Goal: Task Accomplishment & Management: Complete application form

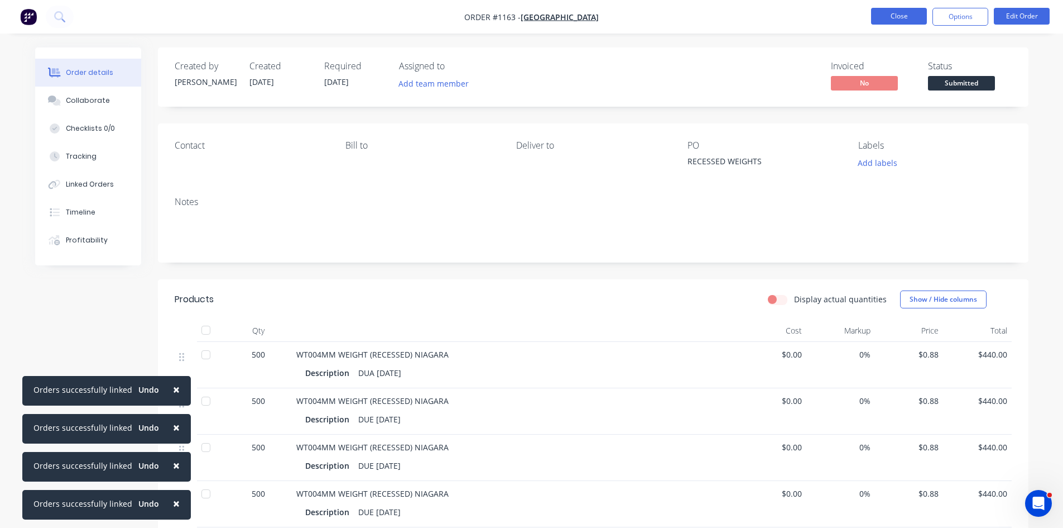
click at [889, 16] on button "Close" at bounding box center [899, 16] width 56 height 17
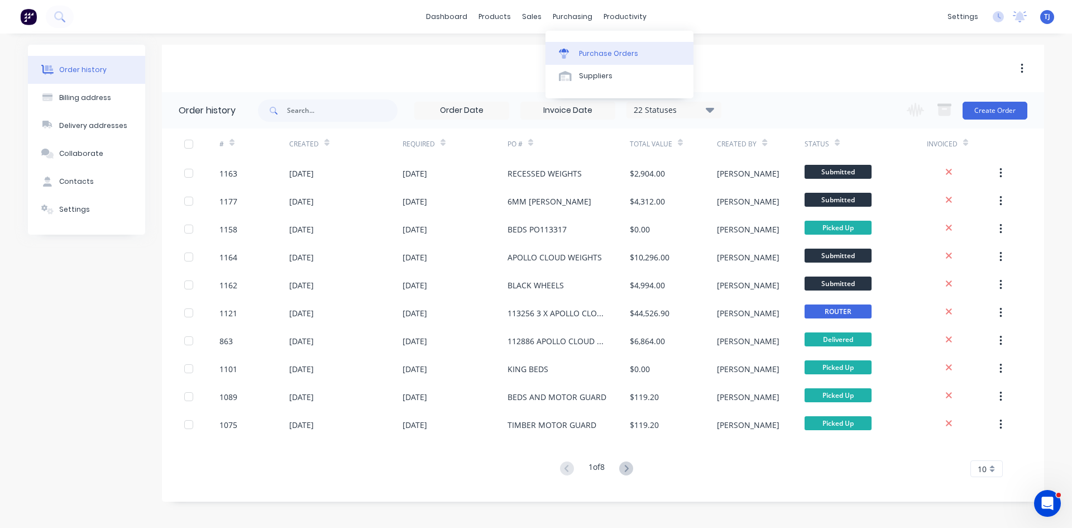
click at [591, 55] on div "Purchase Orders" at bounding box center [608, 54] width 59 height 10
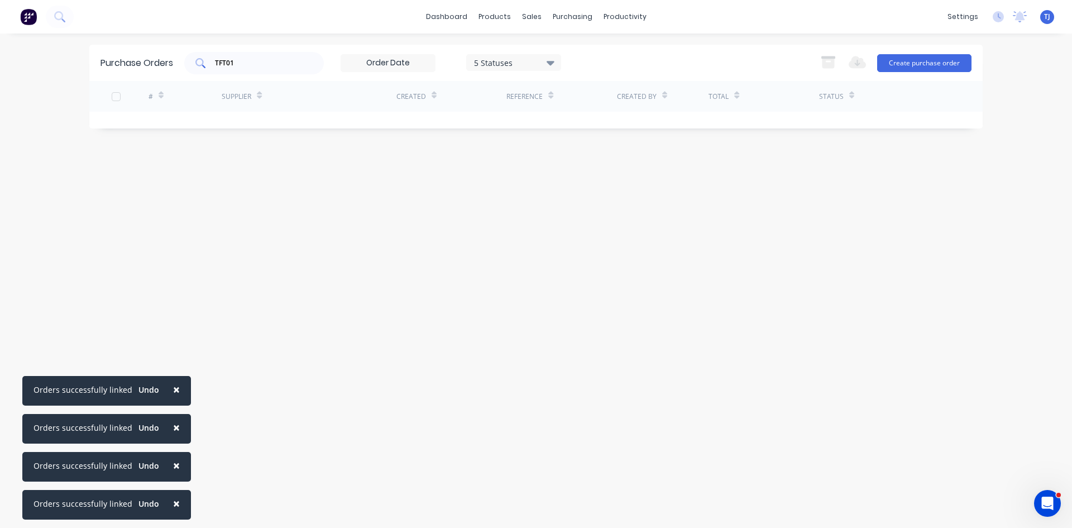
click at [227, 65] on input "TFT01" at bounding box center [260, 62] width 93 height 11
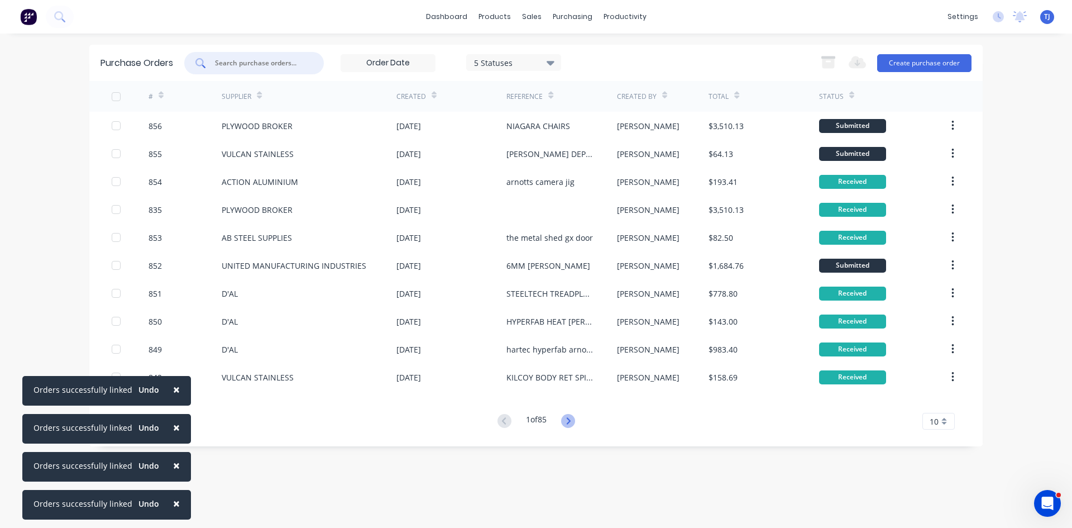
click at [570, 415] on icon at bounding box center [568, 421] width 14 height 14
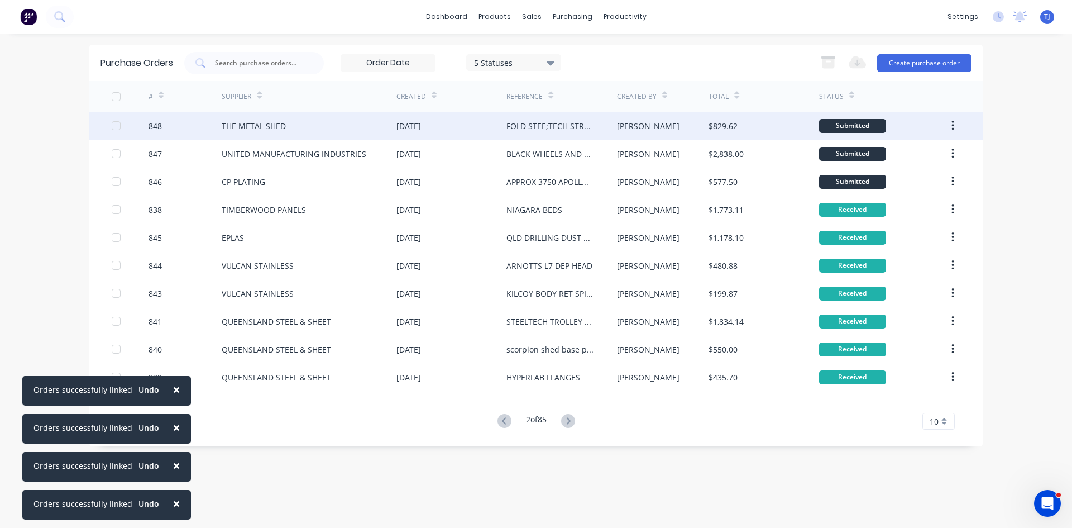
click at [253, 124] on div "THE METAL SHED" at bounding box center [254, 126] width 64 height 12
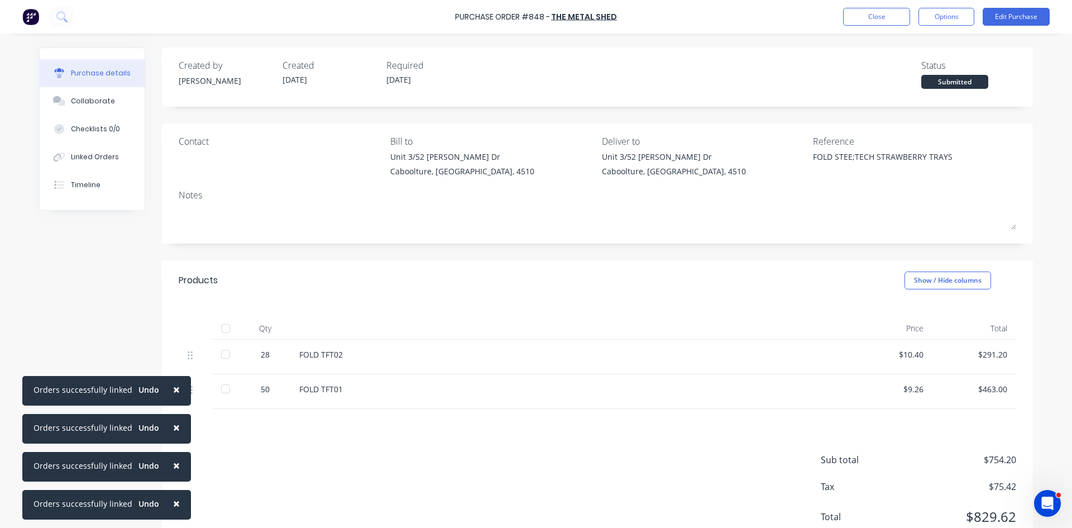
click at [224, 332] on div at bounding box center [225, 328] width 22 height 22
type textarea "x"
click at [899, 16] on button "Close" at bounding box center [876, 17] width 67 height 18
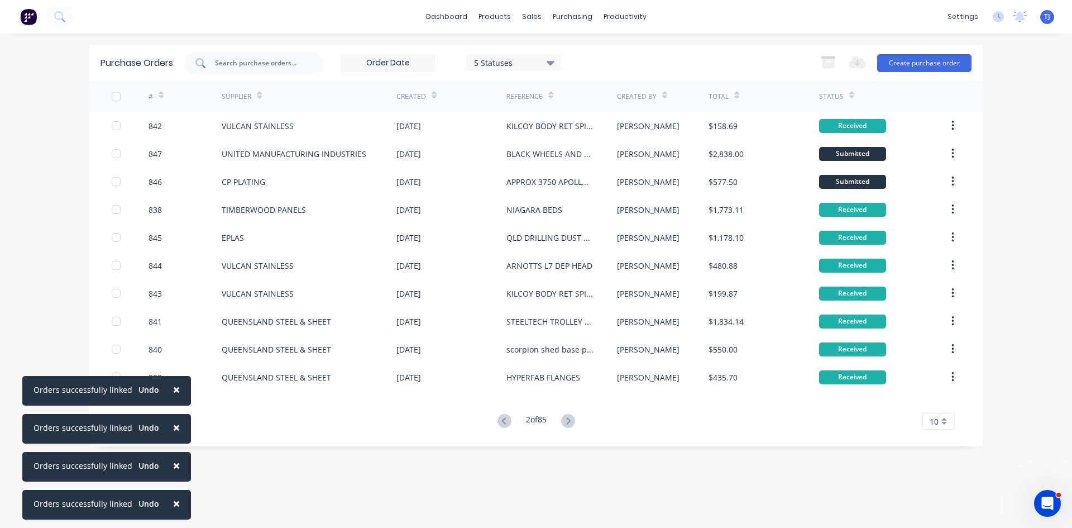
click at [244, 74] on div at bounding box center [254, 63] width 140 height 22
click at [547, 61] on link "Sales Orders" at bounding box center [590, 53] width 148 height 22
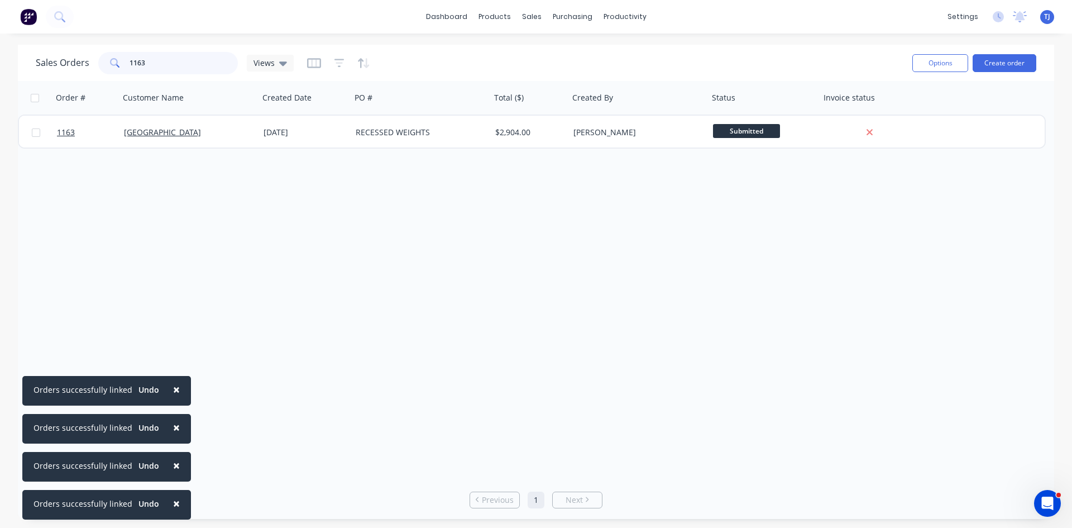
click at [176, 68] on input "1163" at bounding box center [184, 63] width 109 height 22
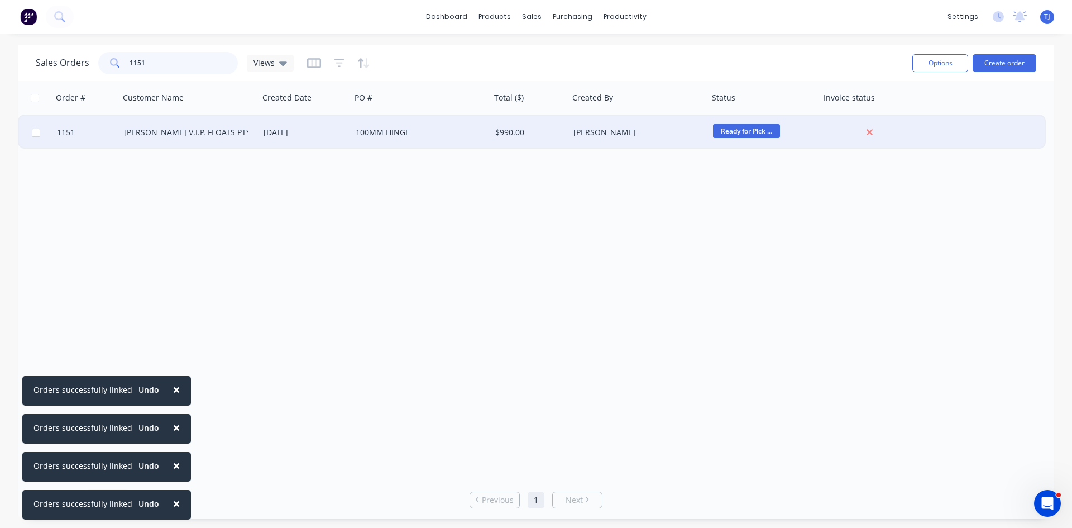
type input "1151"
click at [377, 127] on div "100MM HINGE" at bounding box center [418, 132] width 124 height 11
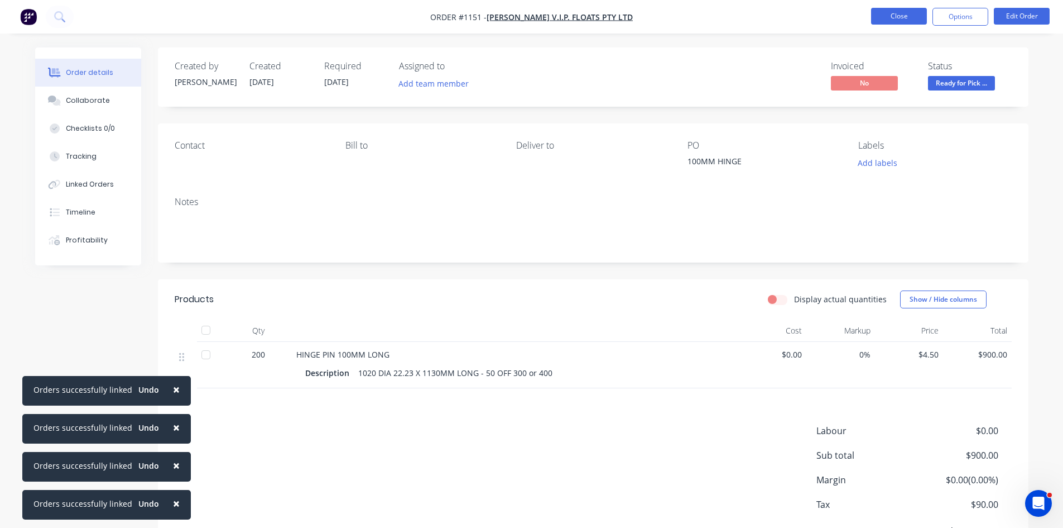
click at [890, 21] on button "Close" at bounding box center [899, 16] width 56 height 17
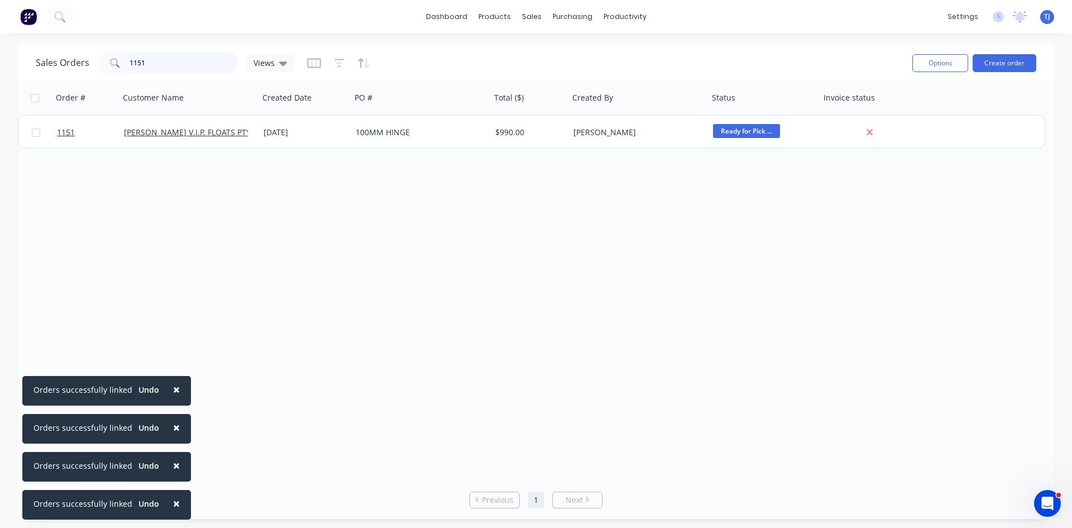
click at [146, 71] on input "1151" at bounding box center [184, 63] width 109 height 22
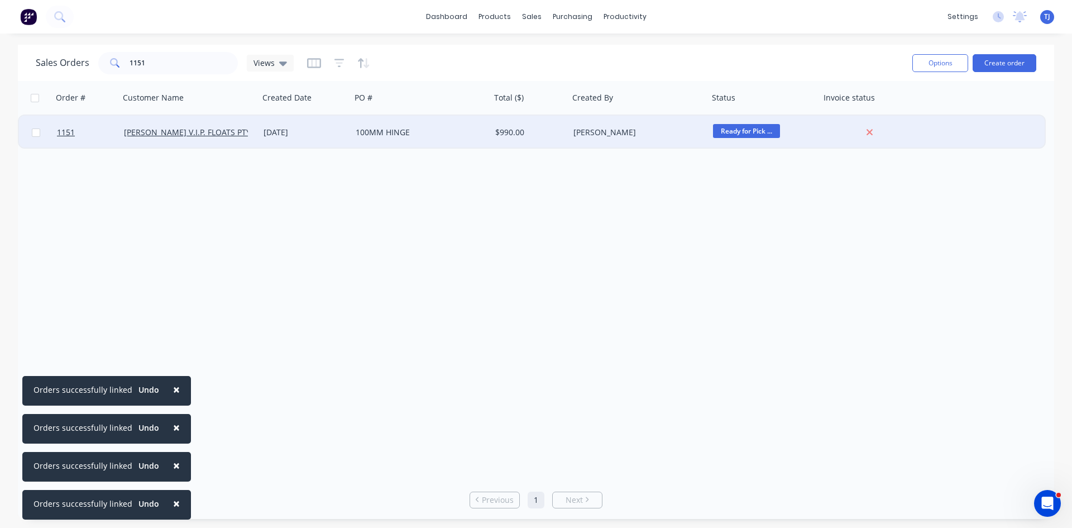
click at [281, 135] on div "[DATE]" at bounding box center [304, 132] width 83 height 11
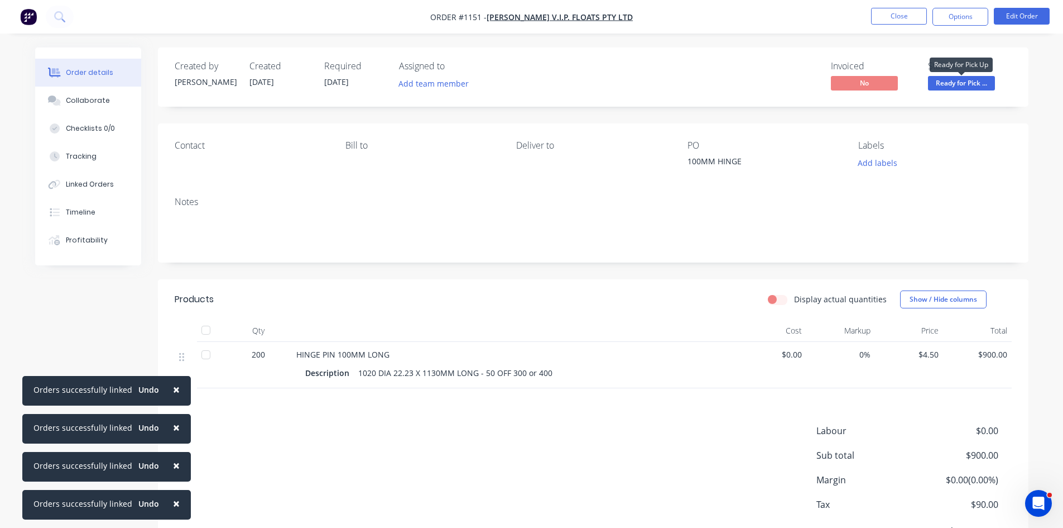
click at [963, 82] on span "Ready for Pick ..." at bounding box center [961, 83] width 67 height 14
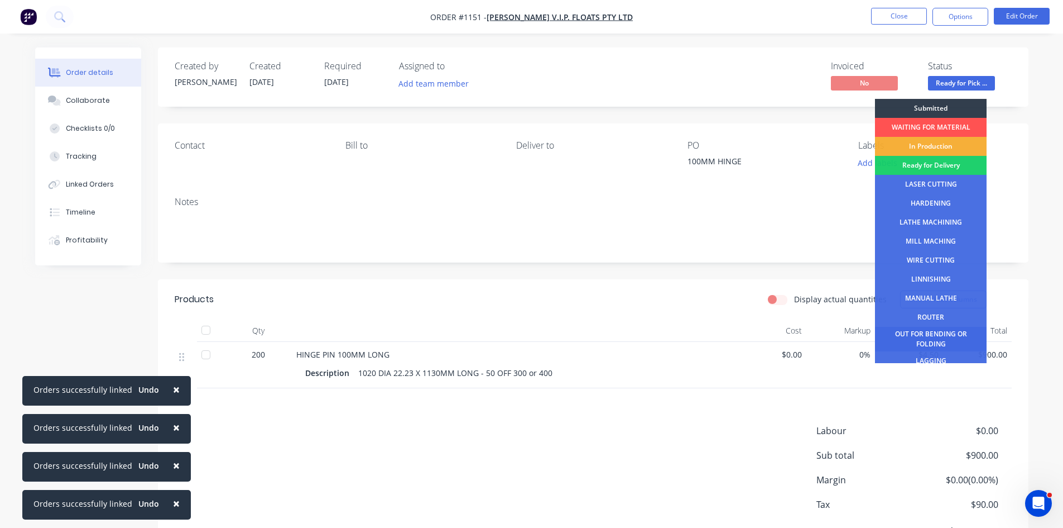
scroll to position [45, 0]
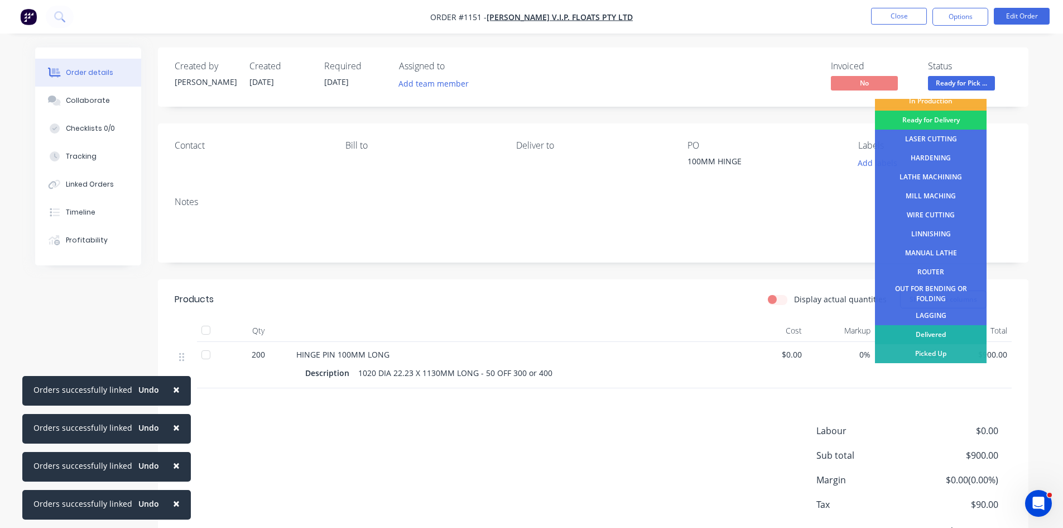
click at [939, 334] on div "Delivered" at bounding box center [931, 334] width 112 height 19
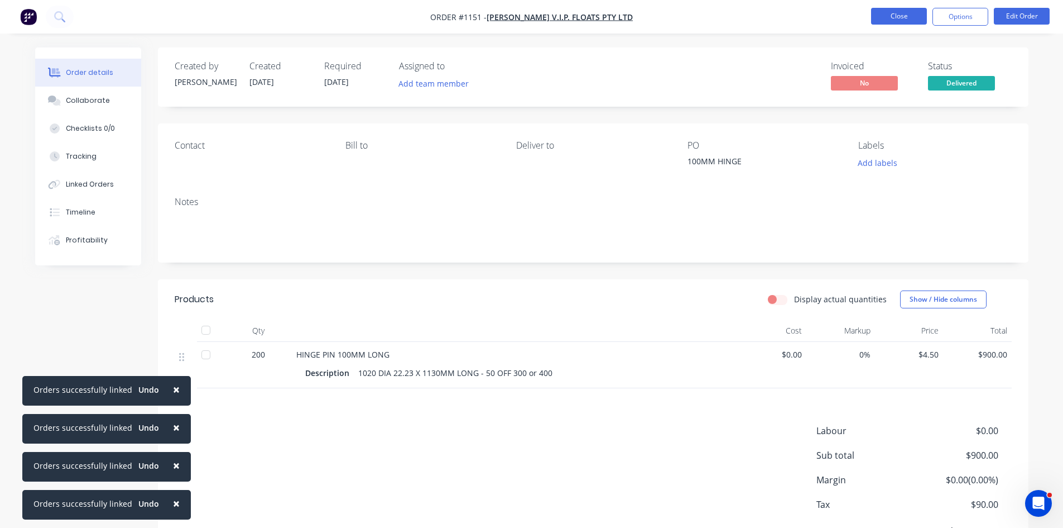
click at [895, 17] on button "Close" at bounding box center [899, 16] width 56 height 17
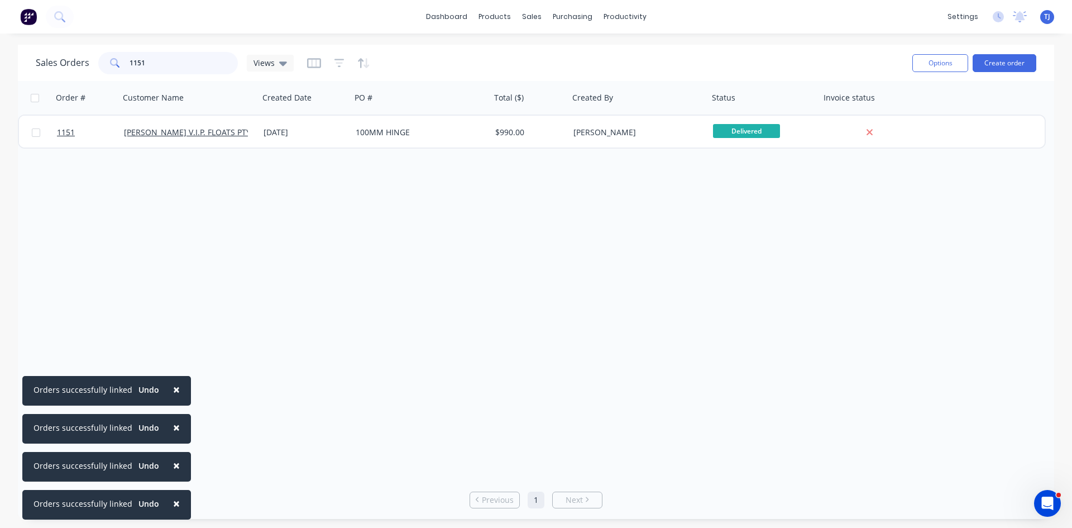
click at [153, 68] on input "1151" at bounding box center [184, 63] width 109 height 22
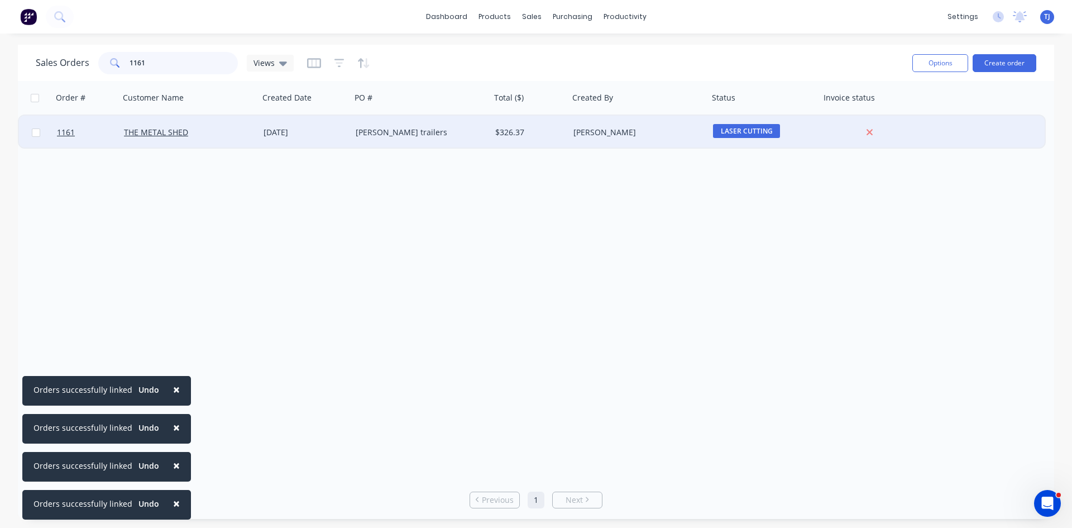
type input "1161"
click at [389, 132] on div "[PERSON_NAME] trailers" at bounding box center [418, 132] width 124 height 11
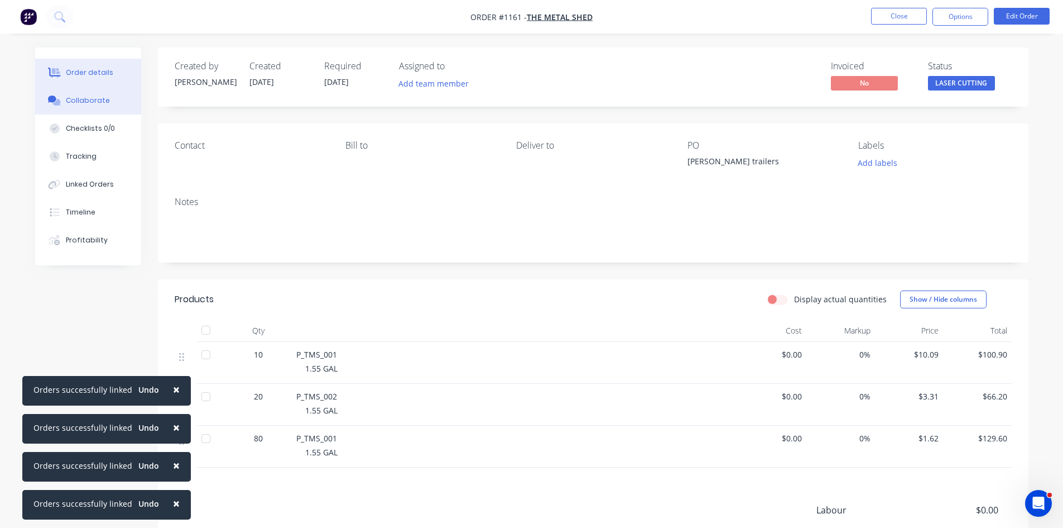
click at [68, 103] on div "Collaborate" at bounding box center [88, 100] width 44 height 10
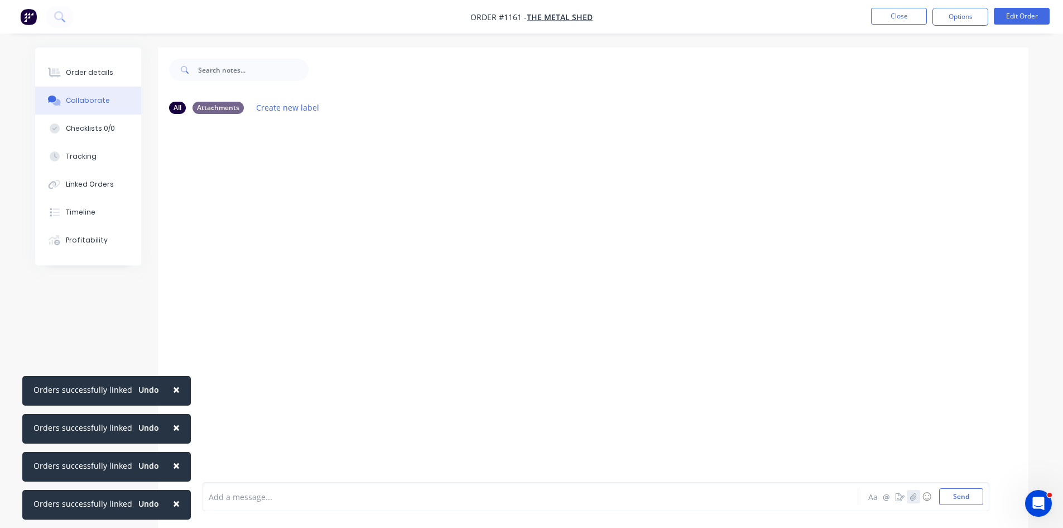
click at [914, 497] on icon "button" at bounding box center [913, 495] width 6 height 7
click at [957, 494] on button "Send" at bounding box center [961, 496] width 44 height 17
click at [84, 71] on div "Order details" at bounding box center [89, 73] width 47 height 10
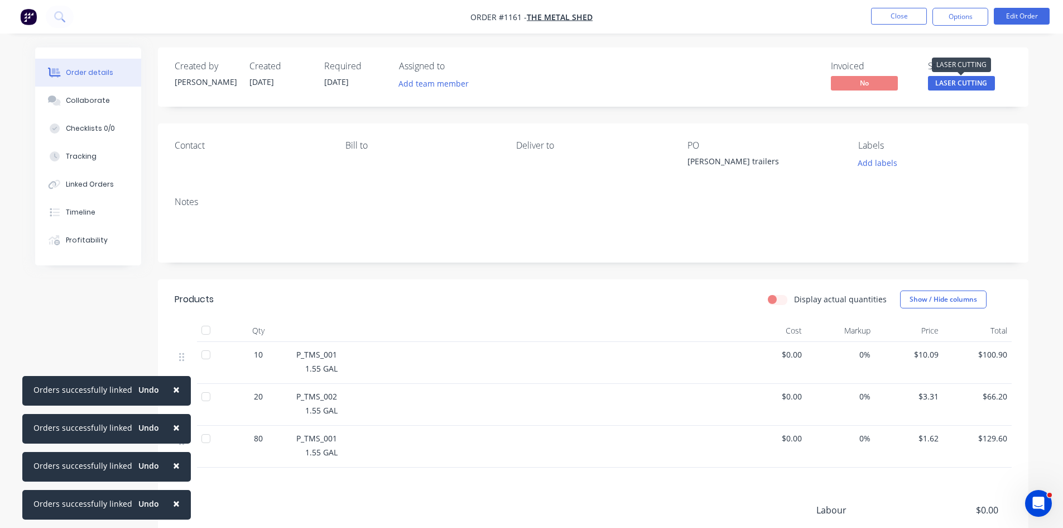
click at [937, 78] on span "LASER CUTTING" at bounding box center [961, 83] width 67 height 14
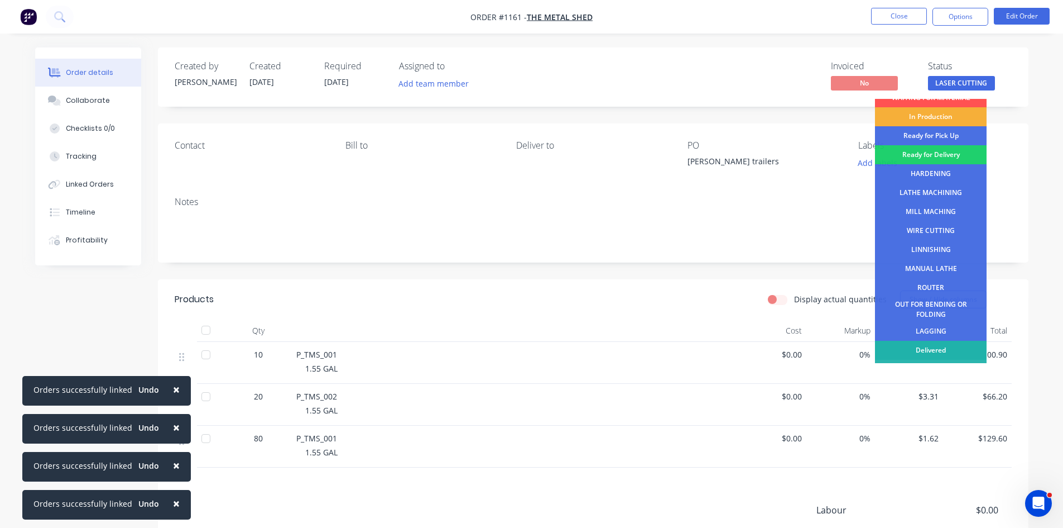
scroll to position [45, 0]
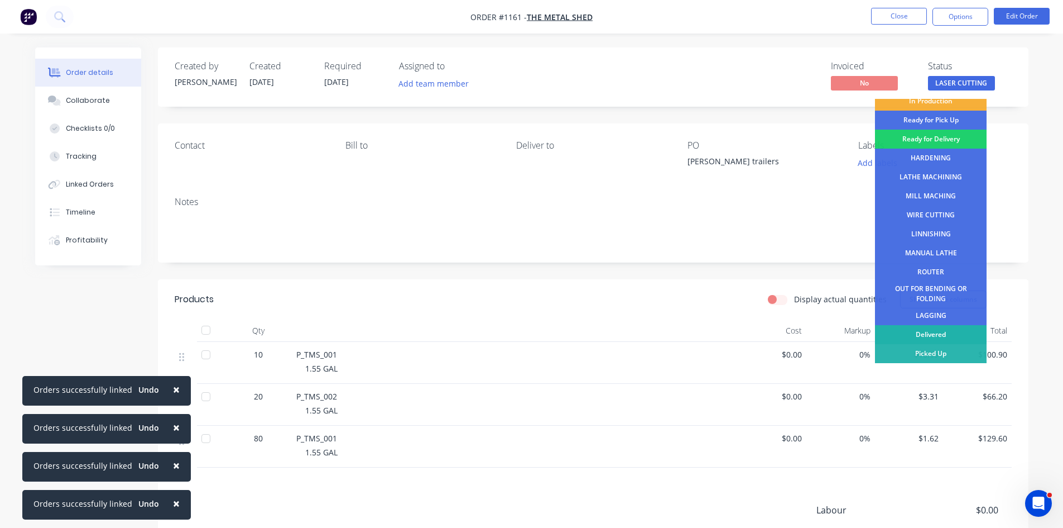
click at [938, 333] on div "Delivered" at bounding box center [931, 334] width 112 height 19
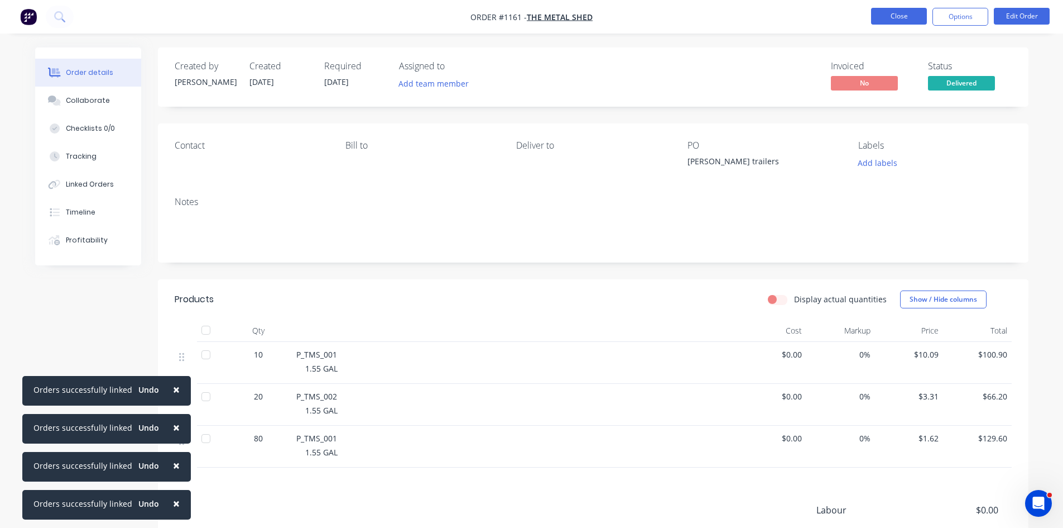
click at [896, 16] on button "Close" at bounding box center [899, 16] width 56 height 17
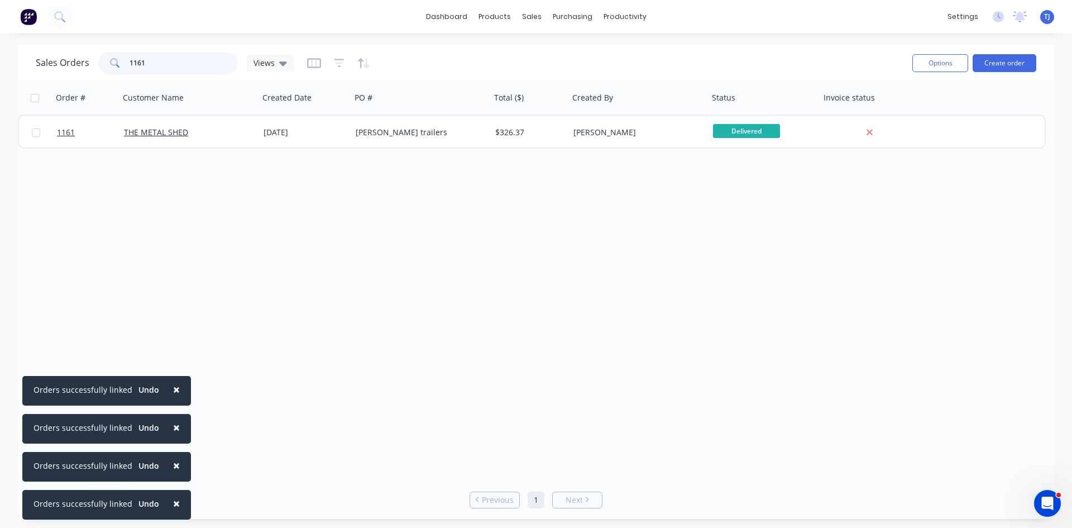
click at [146, 62] on input "1161" at bounding box center [184, 63] width 109 height 22
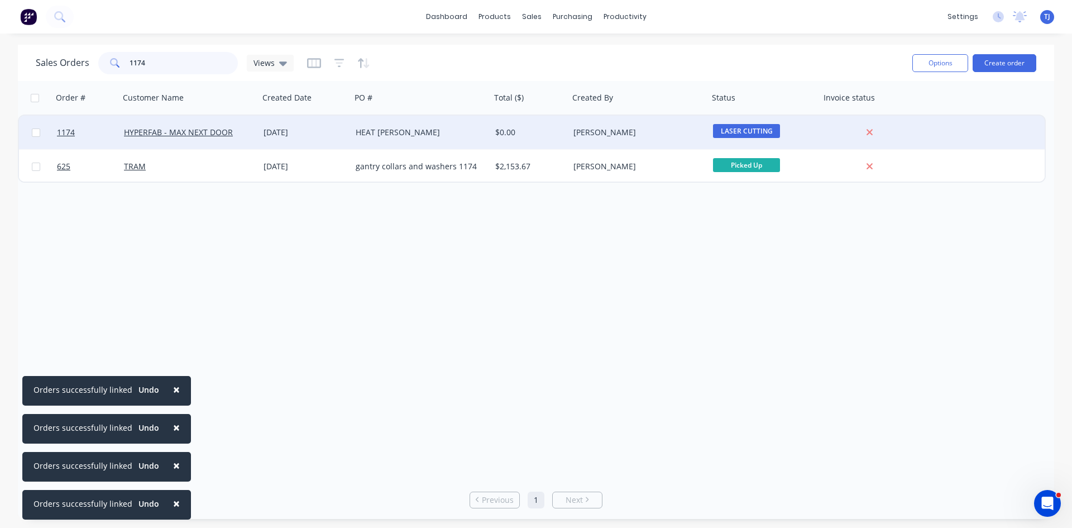
type input "1174"
click at [288, 133] on div "[DATE]" at bounding box center [304, 132] width 83 height 11
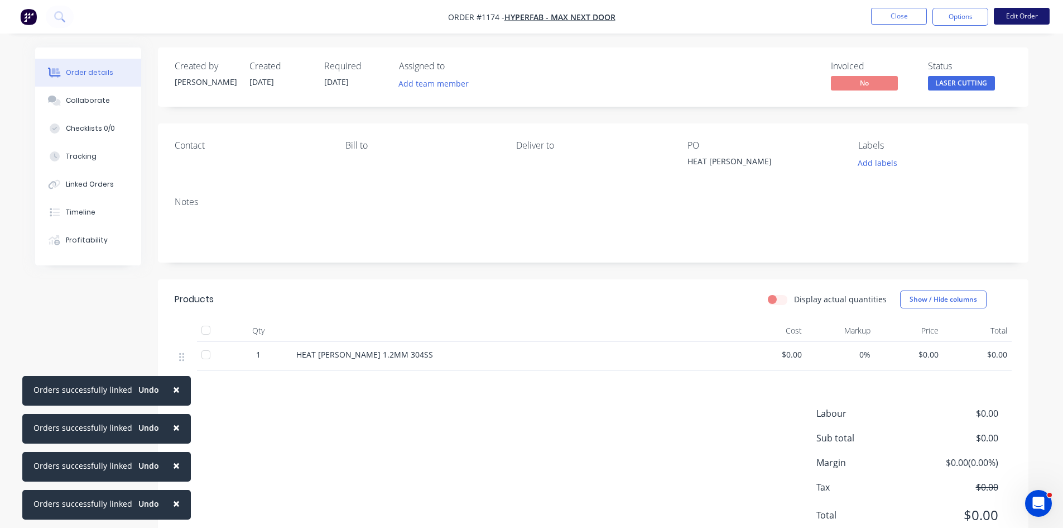
click at [1013, 16] on button "Edit Order" at bounding box center [1022, 16] width 56 height 17
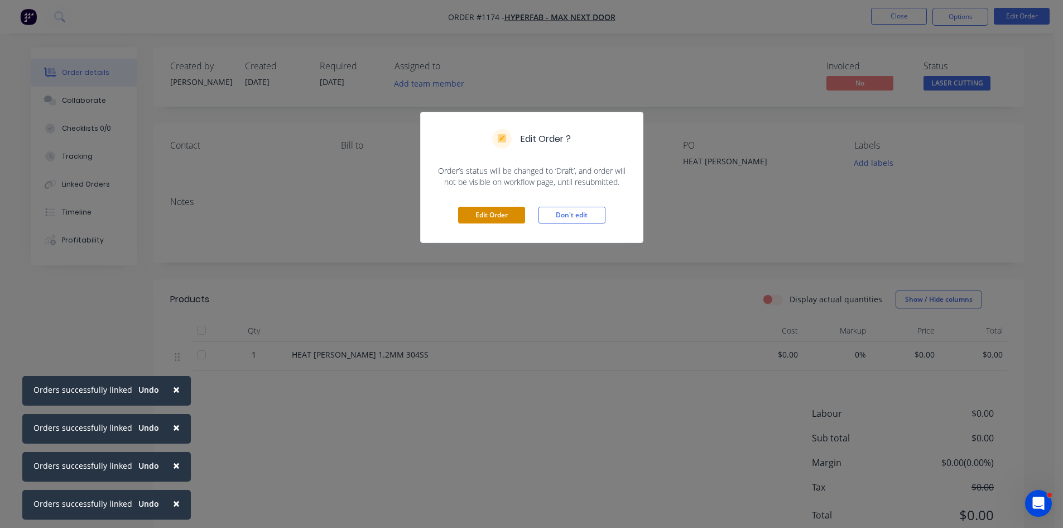
click at [485, 215] on button "Edit Order" at bounding box center [491, 215] width 67 height 17
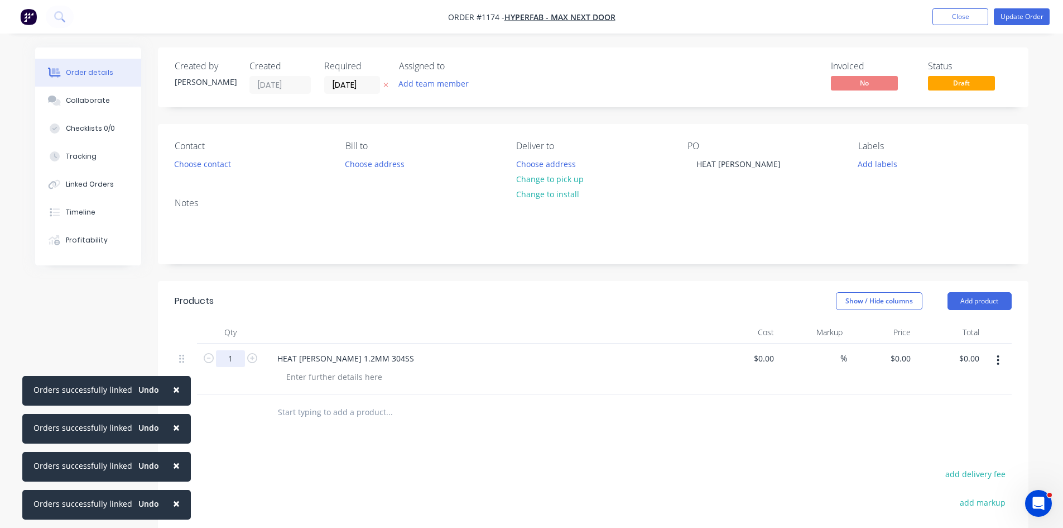
click at [239, 358] on input "1" at bounding box center [230, 358] width 29 height 17
type input "20"
click at [275, 359] on div "HEAT [PERSON_NAME] 1.2MM 304SS" at bounding box center [345, 358] width 155 height 16
click at [905, 364] on input "0" at bounding box center [903, 358] width 26 height 16
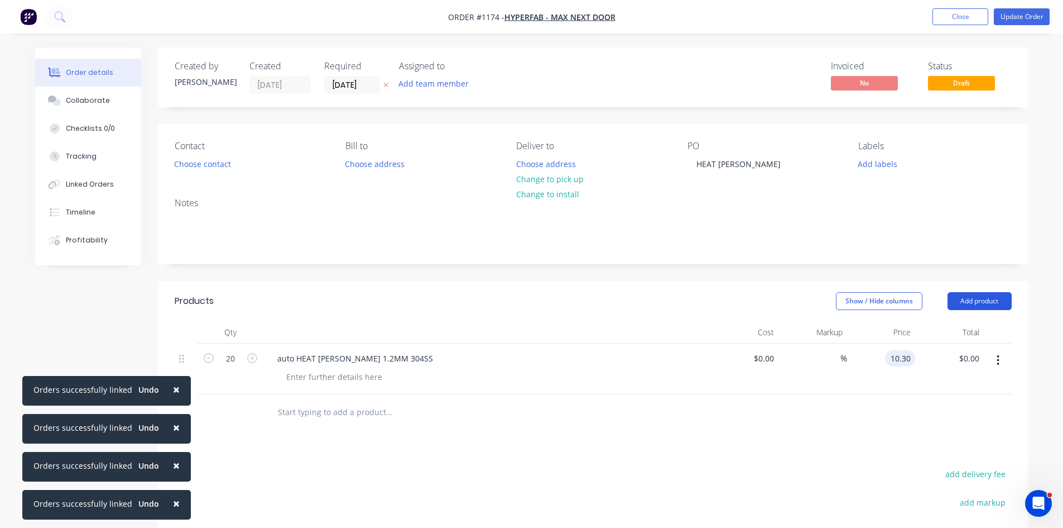
type input "$10.30"
type input "$206.00"
click at [962, 298] on button "Add product" at bounding box center [980, 301] width 64 height 18
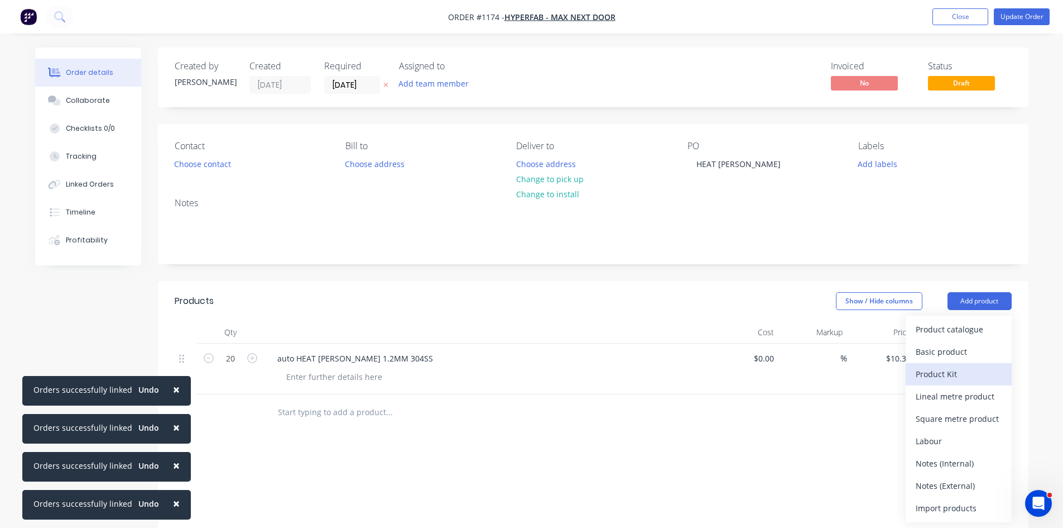
click at [932, 367] on div "Product Kit" at bounding box center [959, 374] width 86 height 16
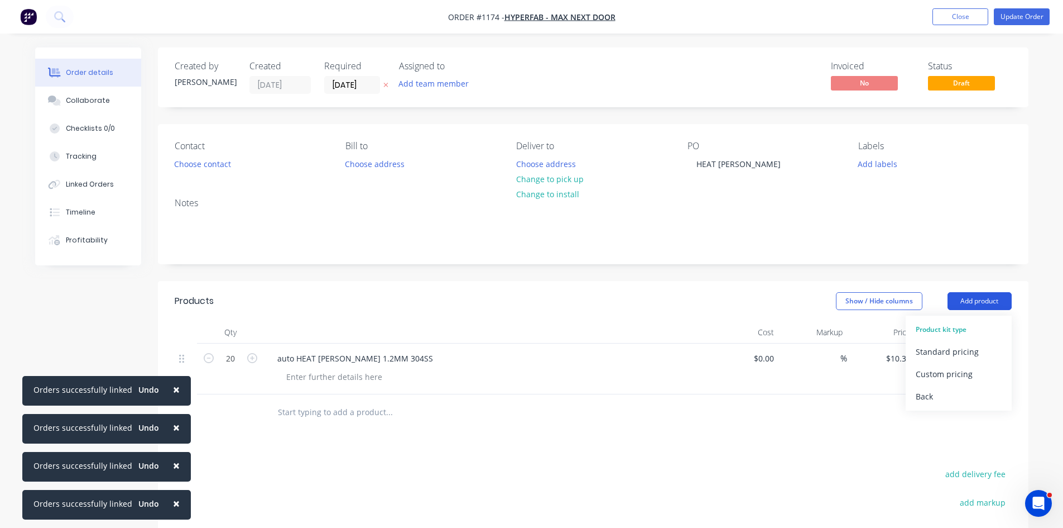
click at [963, 301] on button "Add product" at bounding box center [980, 301] width 64 height 18
click at [958, 303] on button "Add product" at bounding box center [980, 301] width 64 height 18
click at [965, 295] on button "Add product" at bounding box center [980, 301] width 64 height 18
click at [1005, 305] on button "Add product" at bounding box center [980, 301] width 64 height 18
click at [949, 350] on div "Standard pricing" at bounding box center [959, 351] width 86 height 16
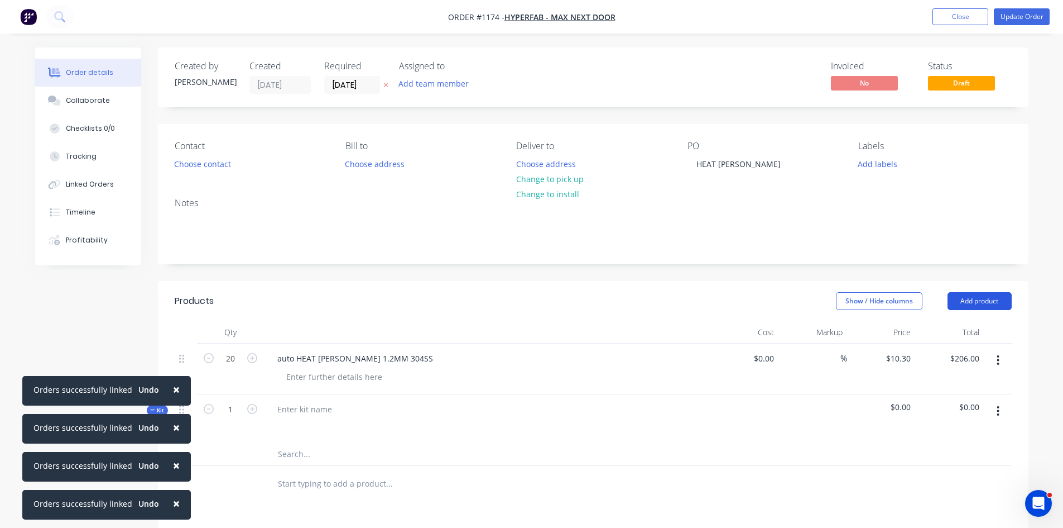
click at [982, 300] on button "Add product" at bounding box center [980, 301] width 64 height 18
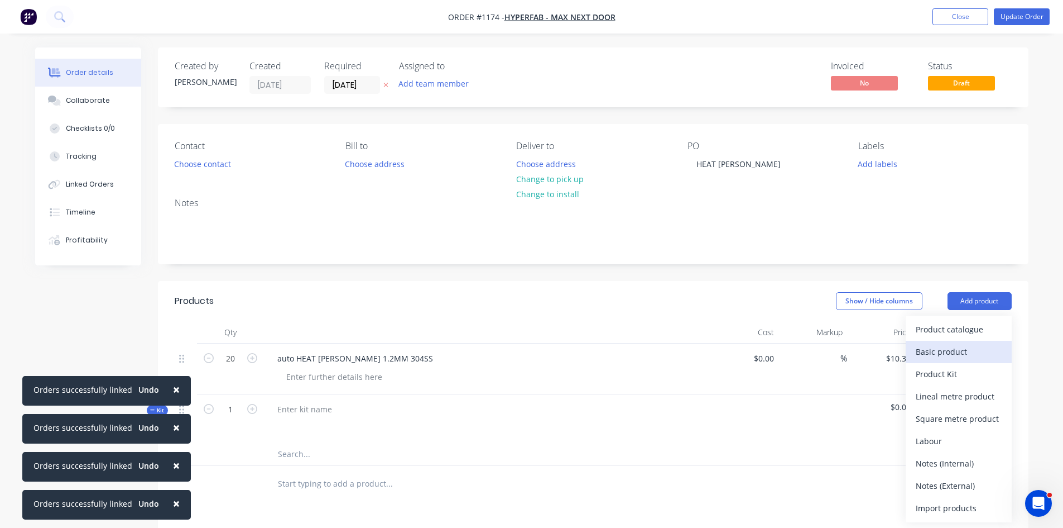
click at [956, 354] on div "Basic product" at bounding box center [959, 351] width 86 height 16
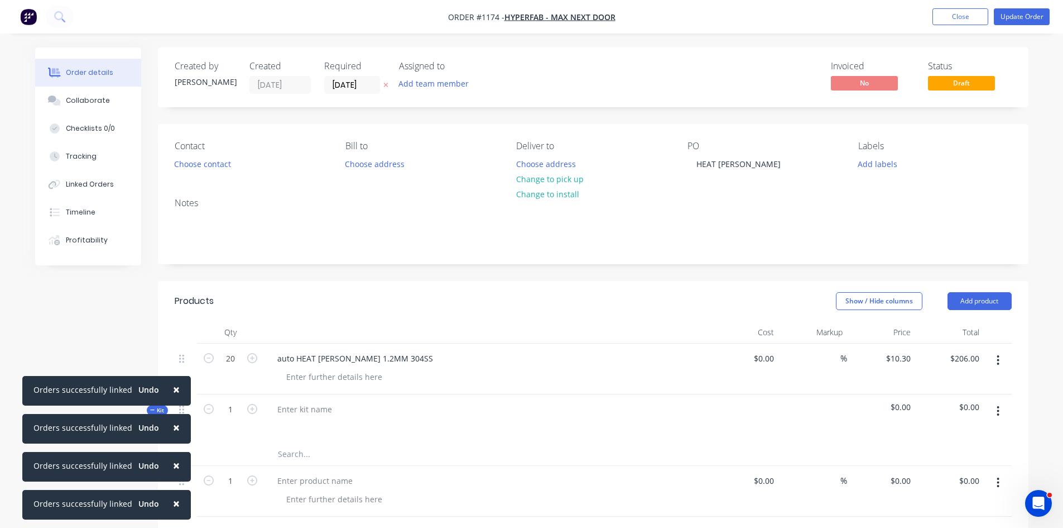
click at [998, 484] on icon "button" at bounding box center [998, 482] width 3 height 12
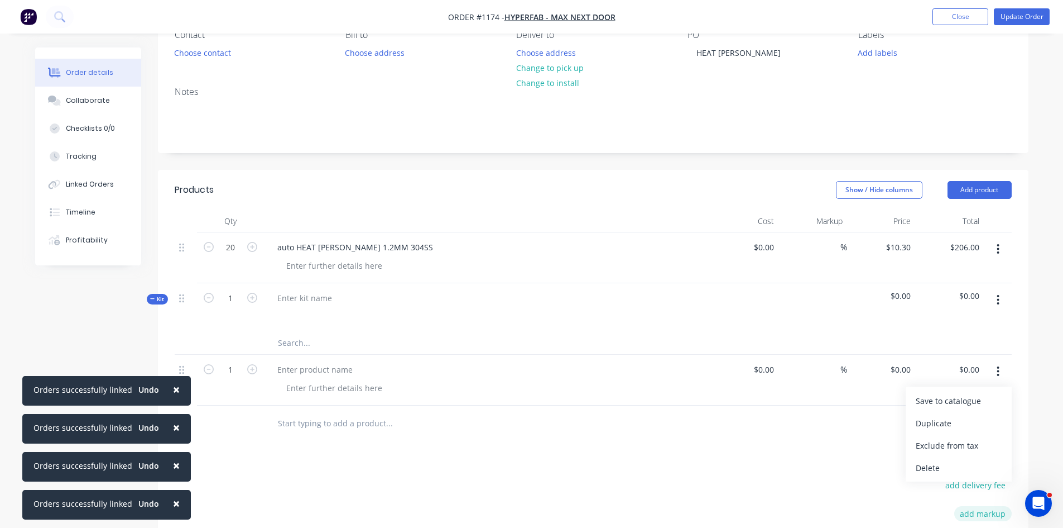
scroll to position [112, 0]
click at [931, 471] on div "Delete" at bounding box center [959, 467] width 86 height 16
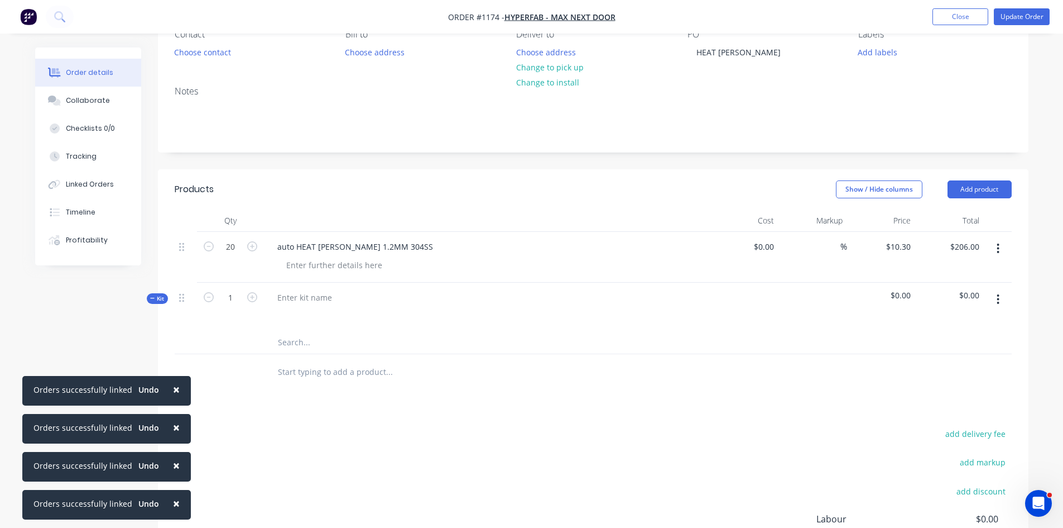
click at [996, 298] on button "button" at bounding box center [998, 299] width 26 height 20
click at [932, 416] on div "Delete" at bounding box center [959, 418] width 86 height 16
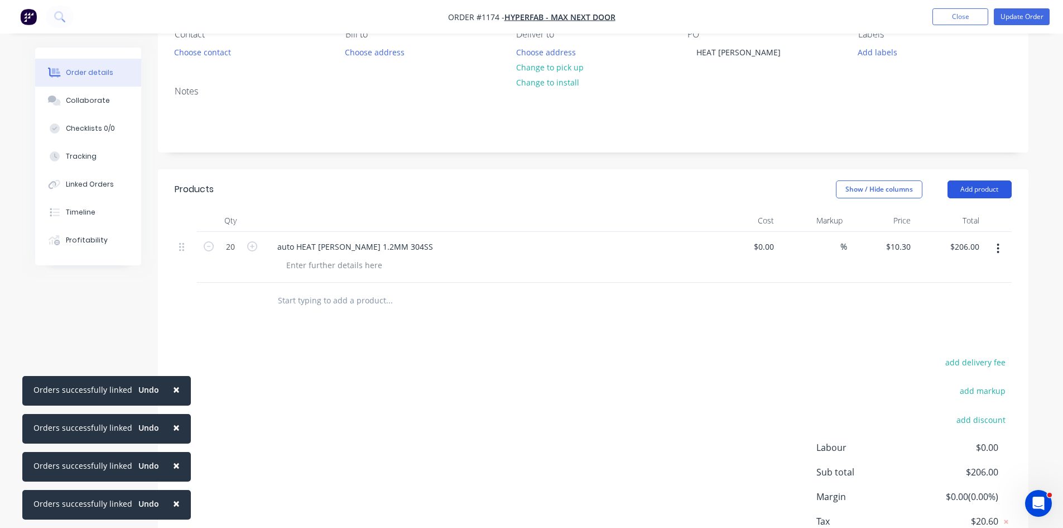
click at [966, 189] on button "Add product" at bounding box center [980, 189] width 64 height 18
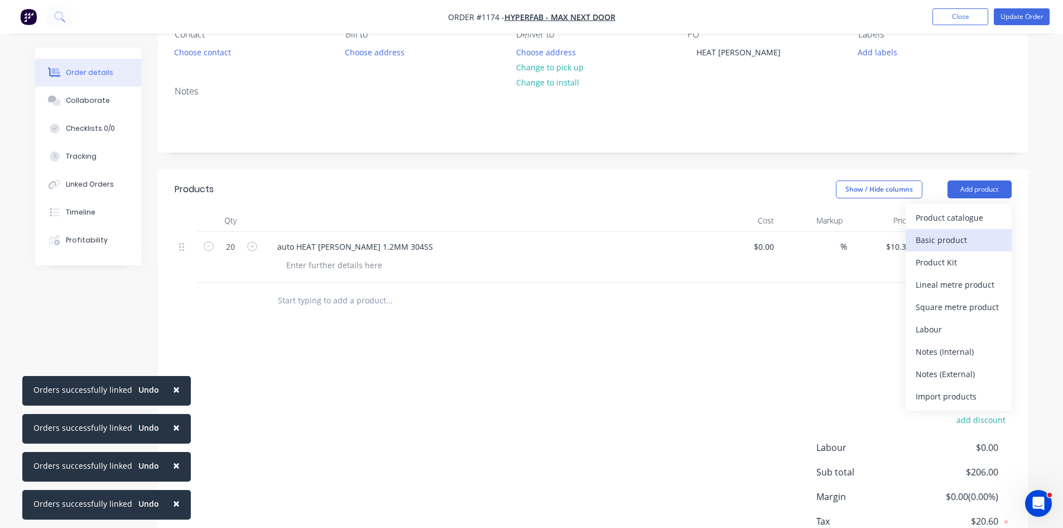
click at [953, 241] on div "Basic product" at bounding box center [959, 240] width 86 height 16
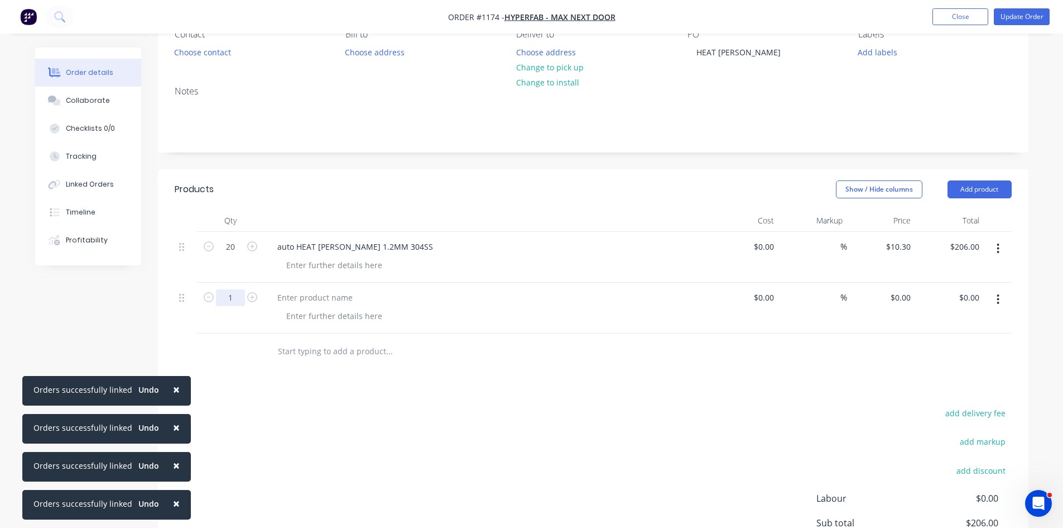
click at [243, 294] on input "1" at bounding box center [230, 297] width 29 height 17
type input "20"
type input "$0.00"
type input "$4.03"
type input "$80.60"
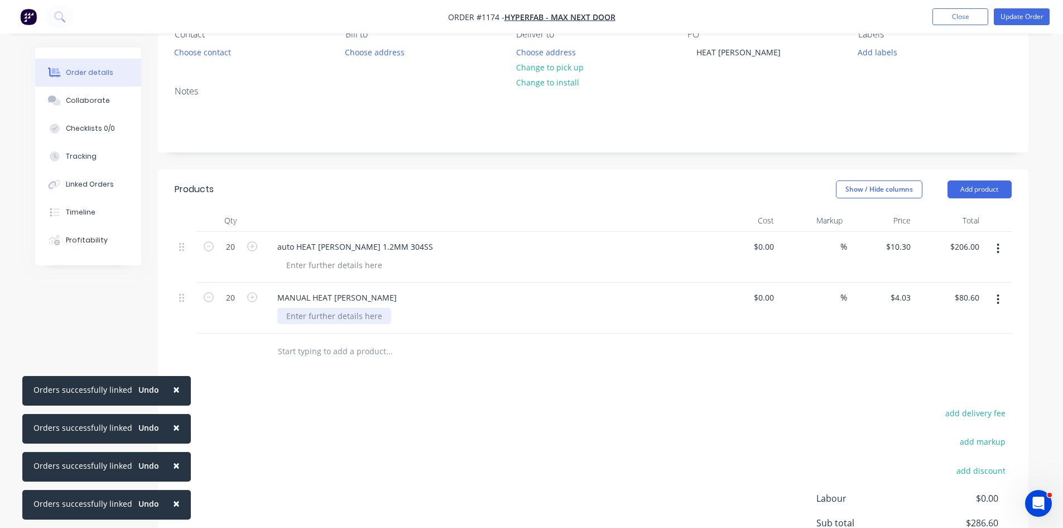
click at [313, 322] on div at bounding box center [334, 316] width 114 height 16
click at [1019, 18] on button "Update Order" at bounding box center [1022, 16] width 56 height 17
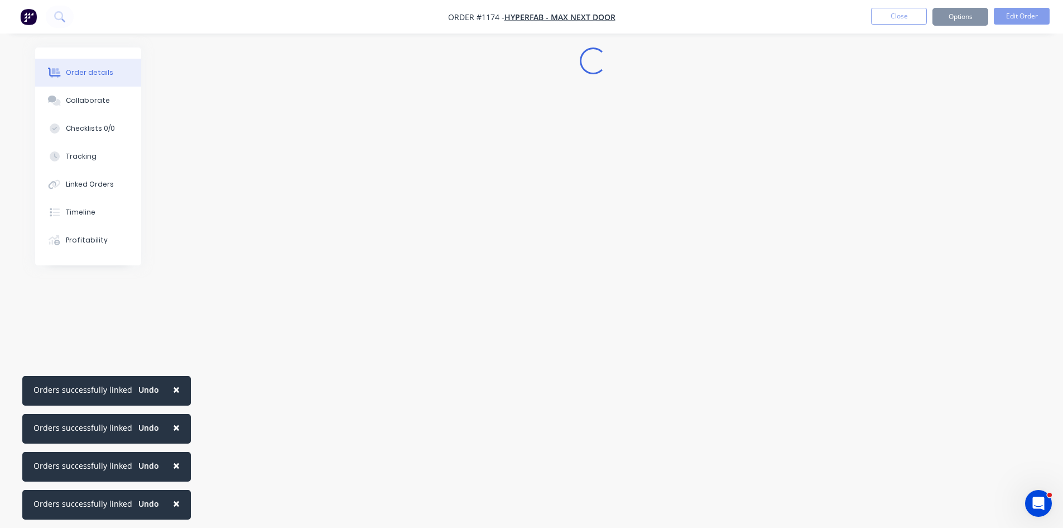
scroll to position [0, 0]
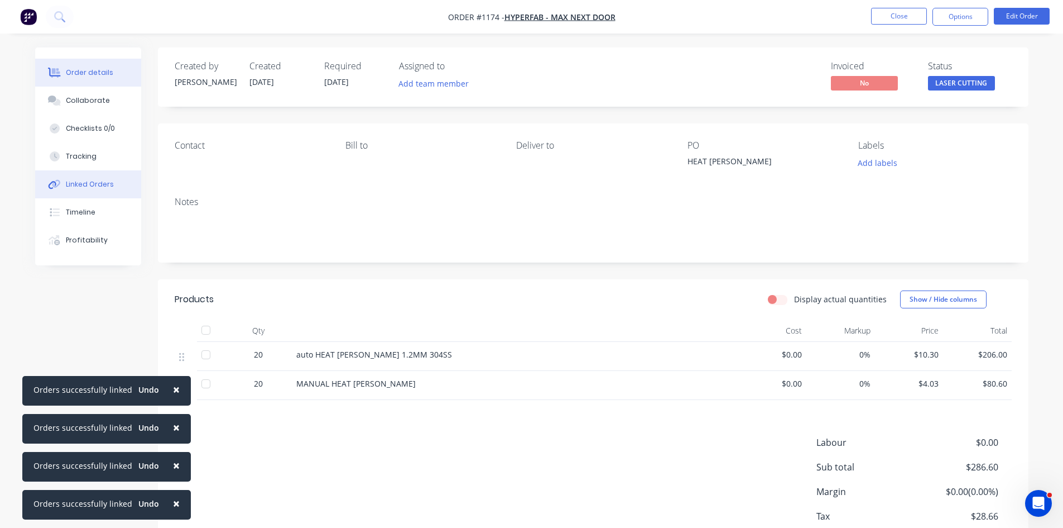
click at [102, 185] on div "Linked Orders" at bounding box center [90, 184] width 48 height 10
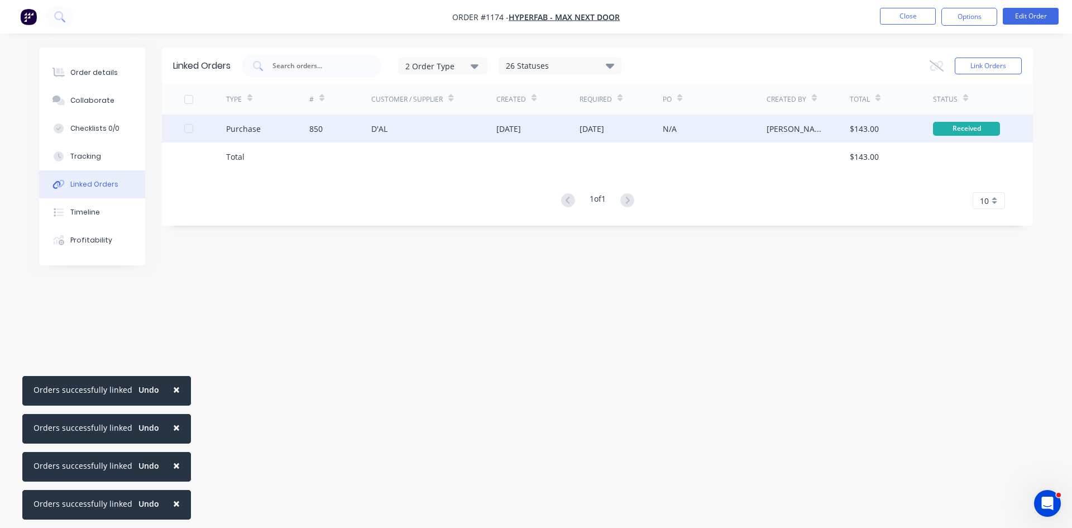
click at [516, 126] on div "[DATE]" at bounding box center [508, 129] width 25 height 12
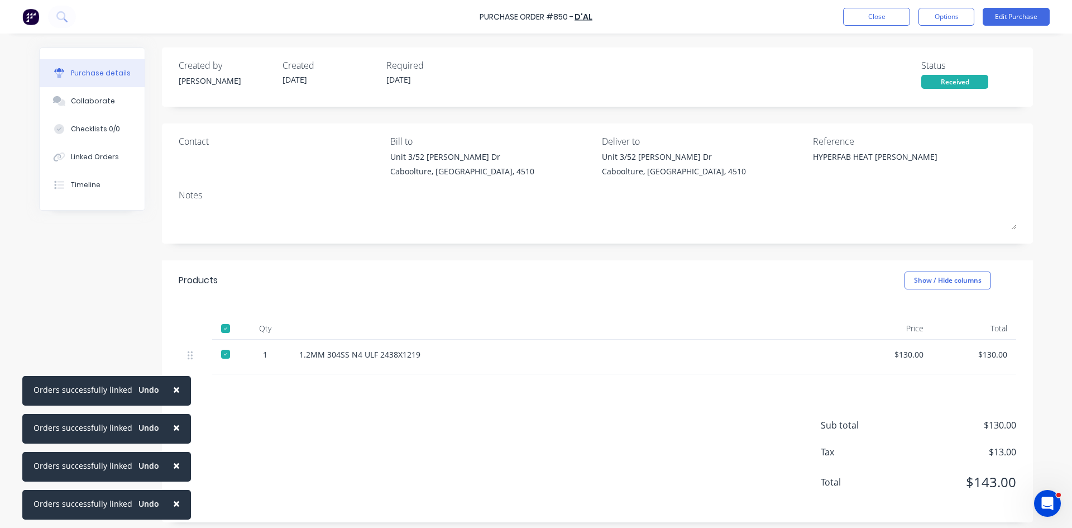
click at [87, 77] on div "Purchase details" at bounding box center [101, 73] width 60 height 10
type textarea "x"
click at [99, 156] on div "Linked Orders" at bounding box center [95, 157] width 48 height 10
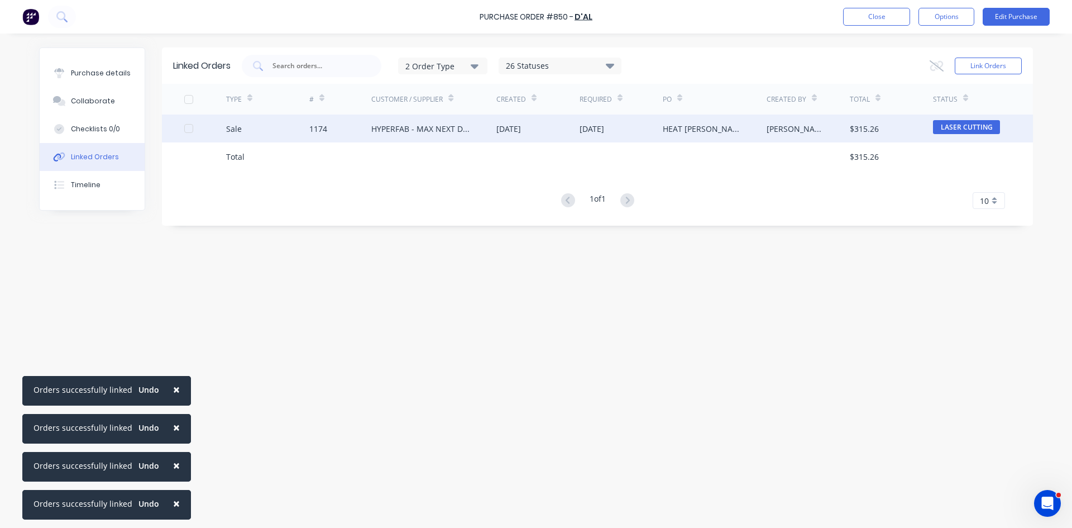
click at [289, 132] on div "Sale" at bounding box center [267, 128] width 83 height 28
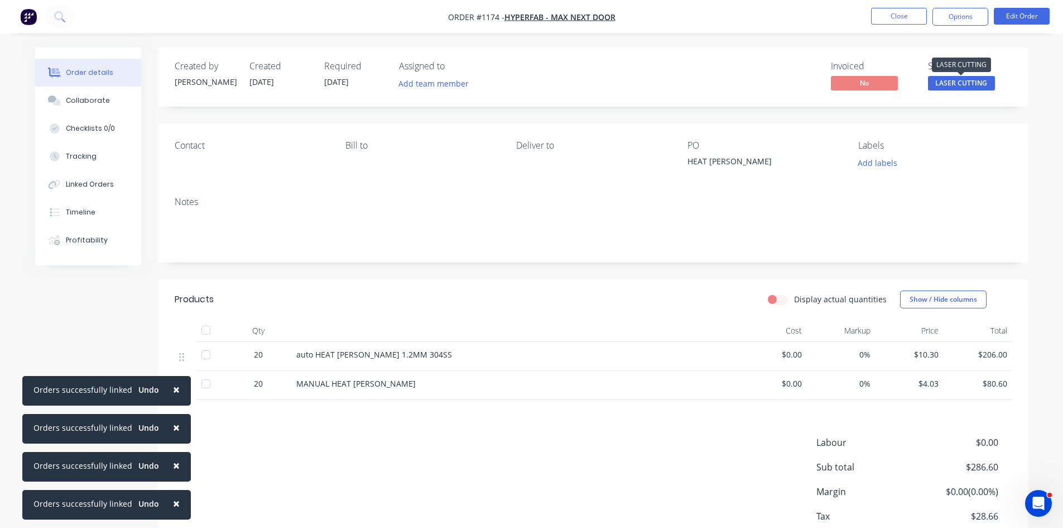
click at [962, 87] on span "LASER CUTTING" at bounding box center [961, 83] width 67 height 14
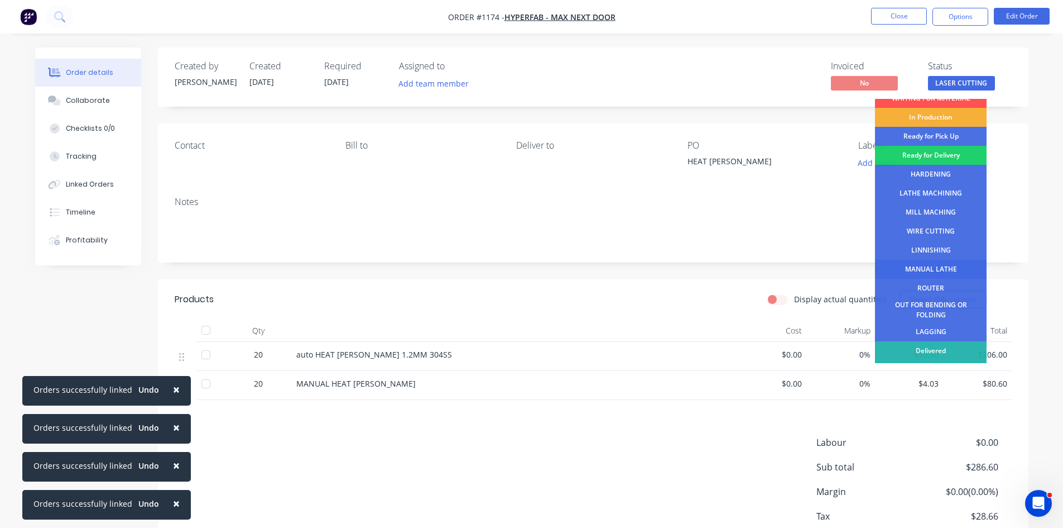
scroll to position [45, 0]
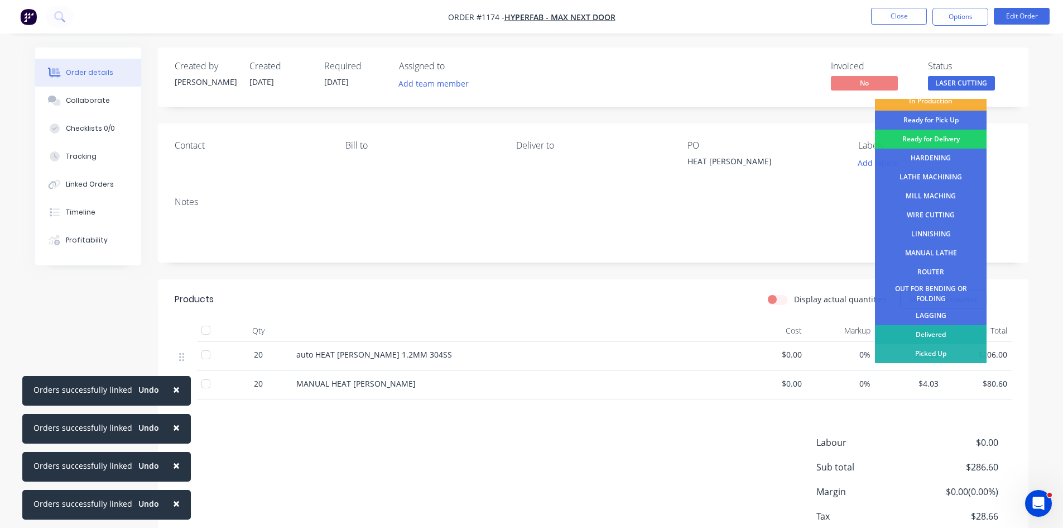
click at [943, 332] on div "Delivered" at bounding box center [931, 334] width 112 height 19
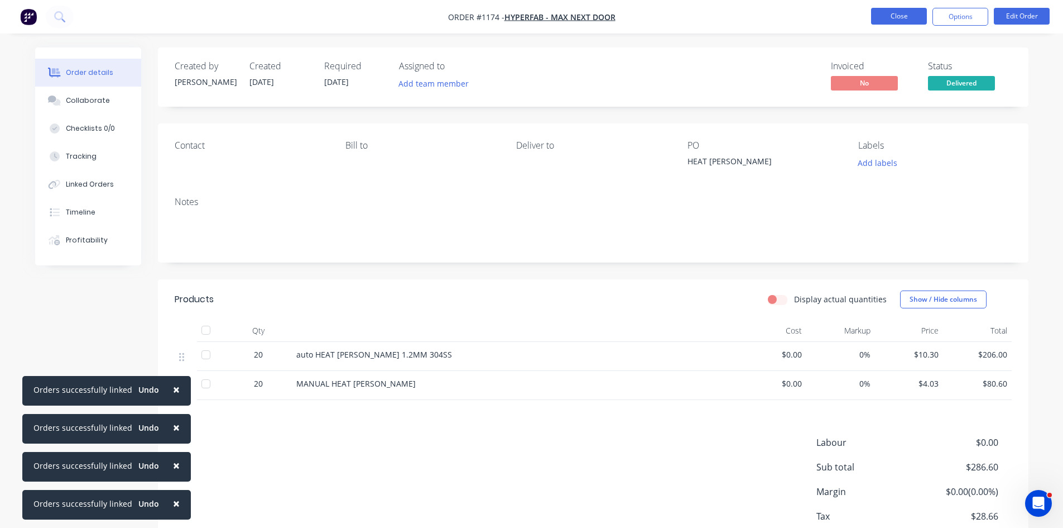
click at [896, 20] on button "Close" at bounding box center [899, 16] width 56 height 17
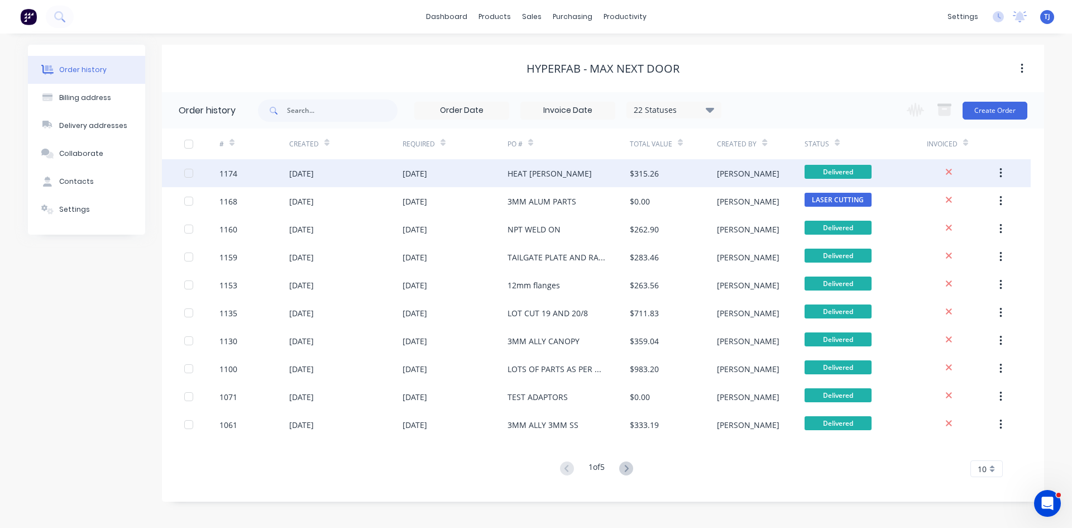
click at [314, 175] on div "[DATE]" at bounding box center [301, 173] width 25 height 12
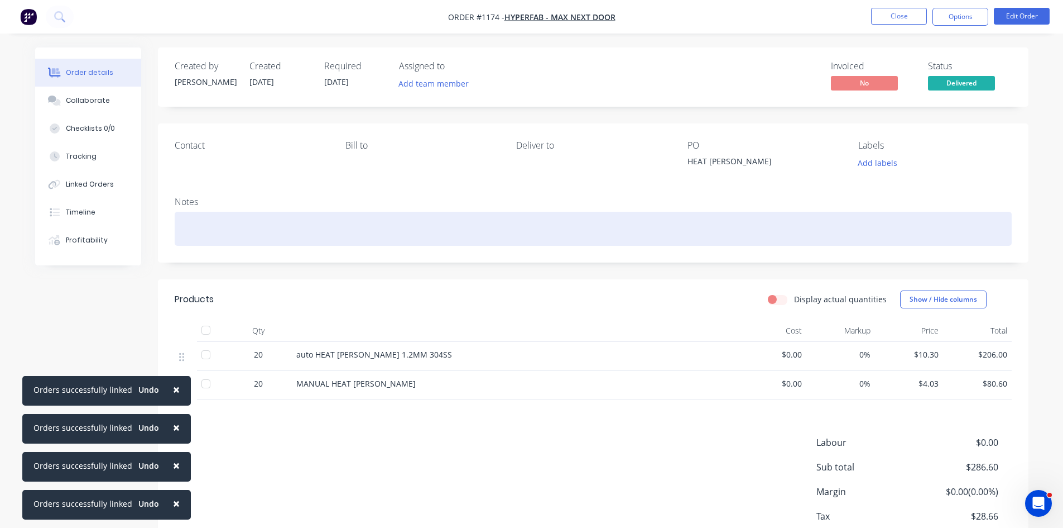
click at [207, 223] on div at bounding box center [593, 229] width 837 height 34
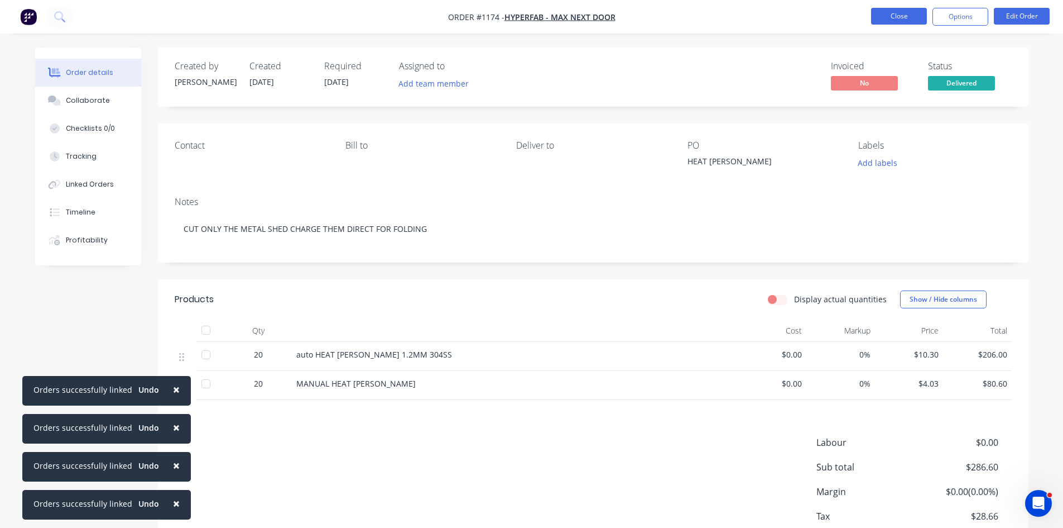
click at [905, 15] on button "Close" at bounding box center [899, 16] width 56 height 17
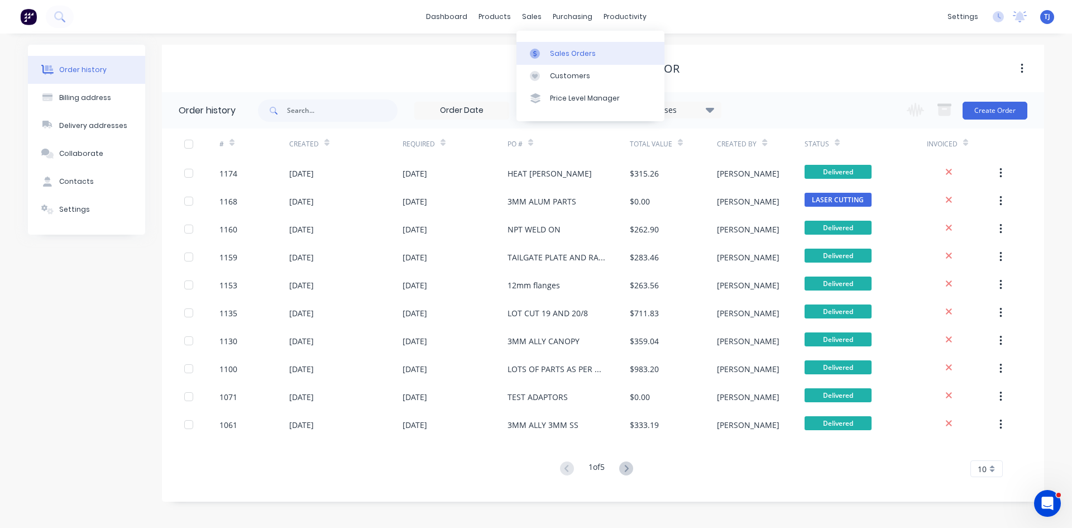
click at [561, 56] on div "Sales Orders" at bounding box center [573, 54] width 46 height 10
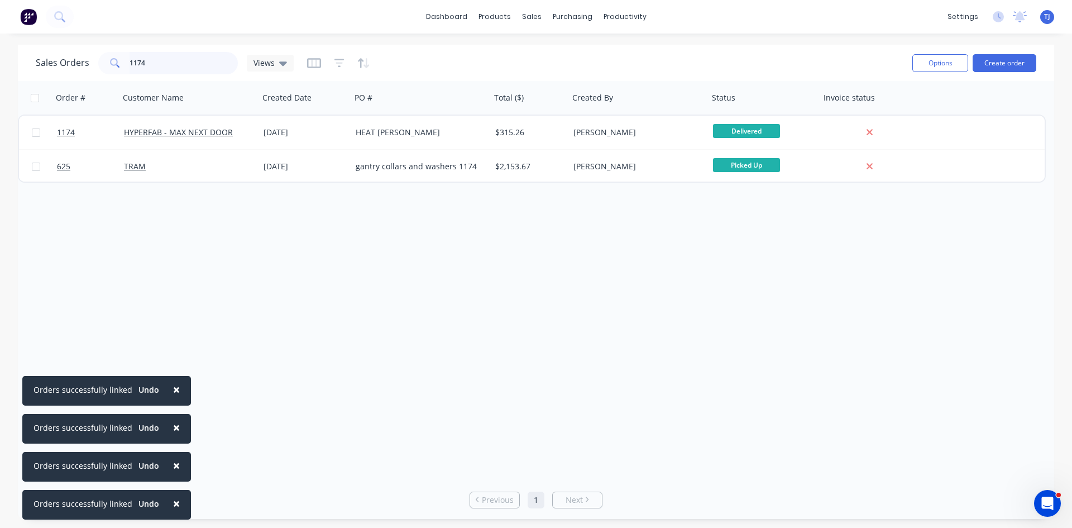
click at [145, 55] on input "1174" at bounding box center [184, 63] width 109 height 22
drag, startPoint x: 145, startPoint y: 55, endPoint x: 143, endPoint y: 42, distance: 12.9
click at [145, 50] on div "Sales Orders 1174 Views" at bounding box center [469, 62] width 867 height 27
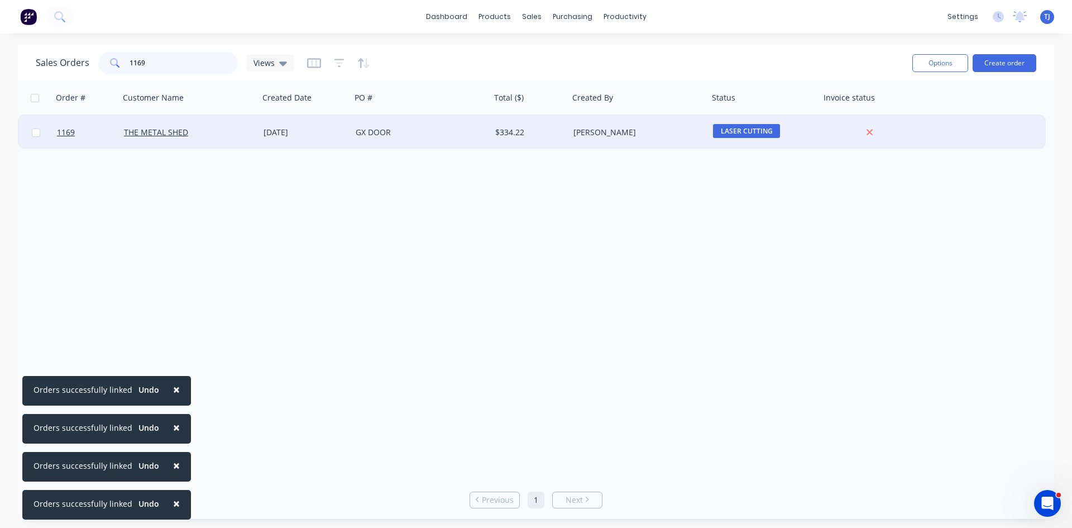
type input "1169"
click at [343, 135] on div "[DATE]" at bounding box center [304, 132] width 83 height 11
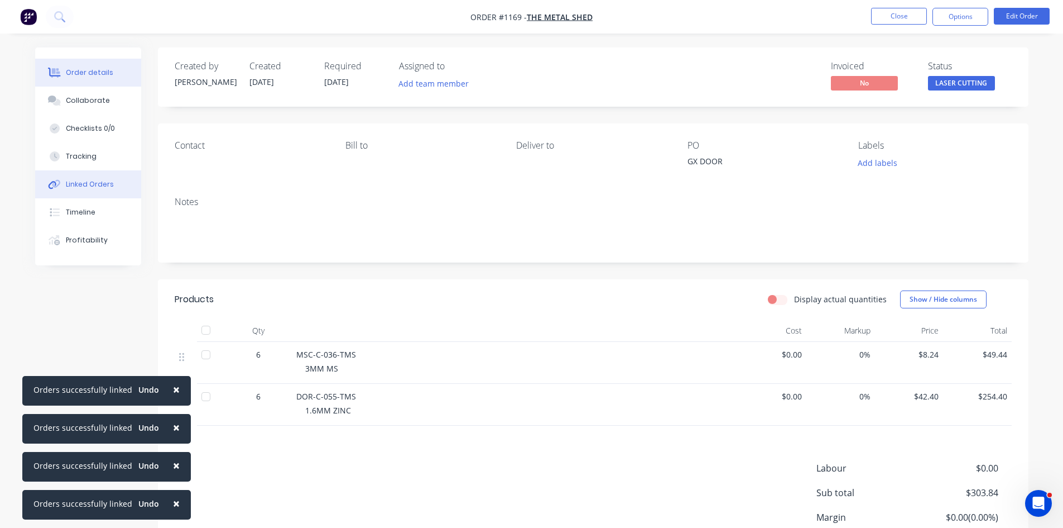
click at [85, 185] on div "Linked Orders" at bounding box center [90, 184] width 48 height 10
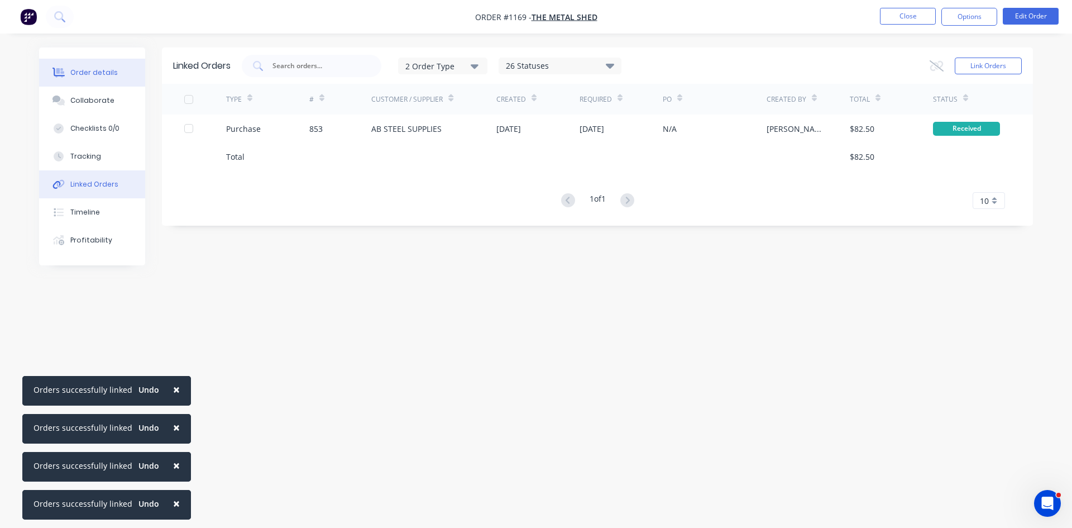
click at [86, 66] on button "Order details" at bounding box center [92, 73] width 106 height 28
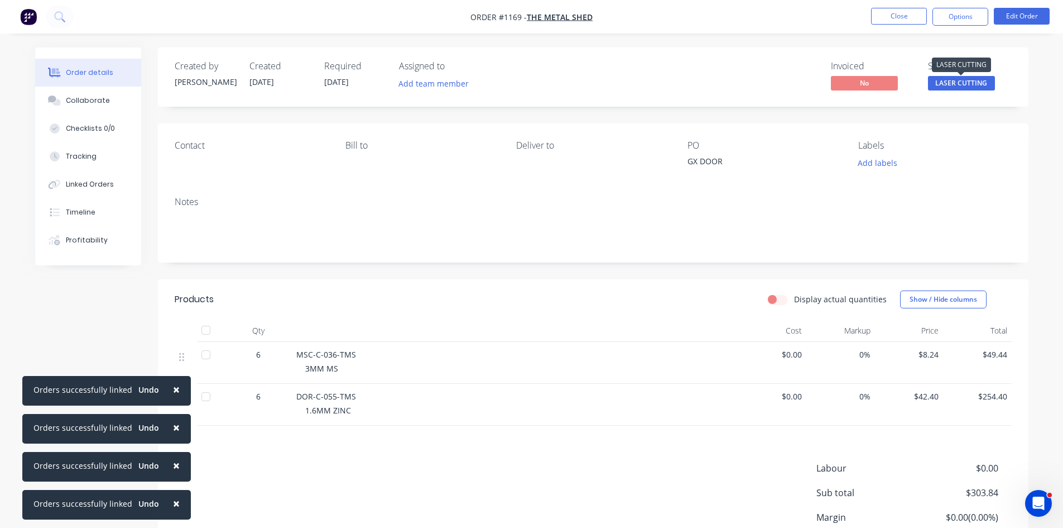
click at [985, 80] on span "LASER CUTTING" at bounding box center [961, 83] width 67 height 14
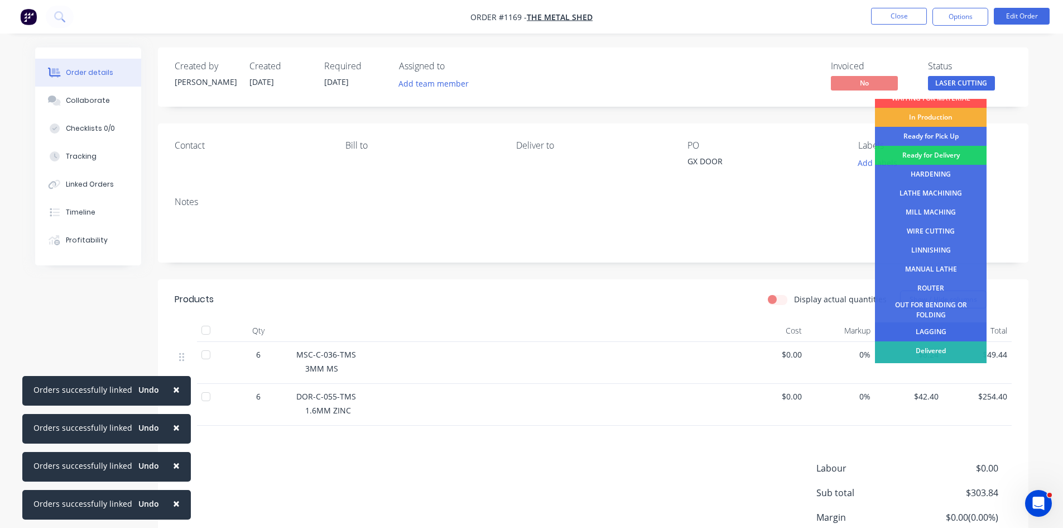
scroll to position [45, 0]
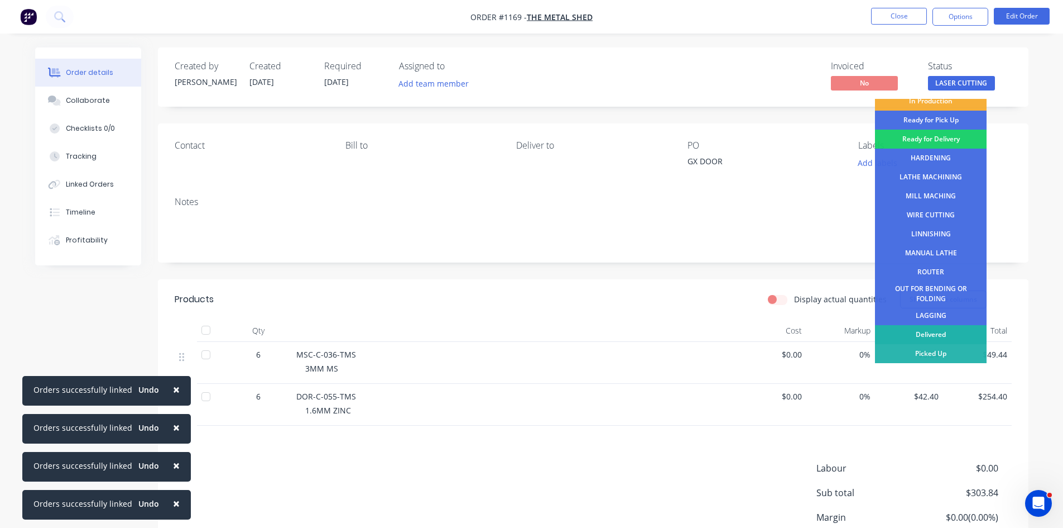
click at [962, 331] on div "Delivered" at bounding box center [931, 334] width 112 height 19
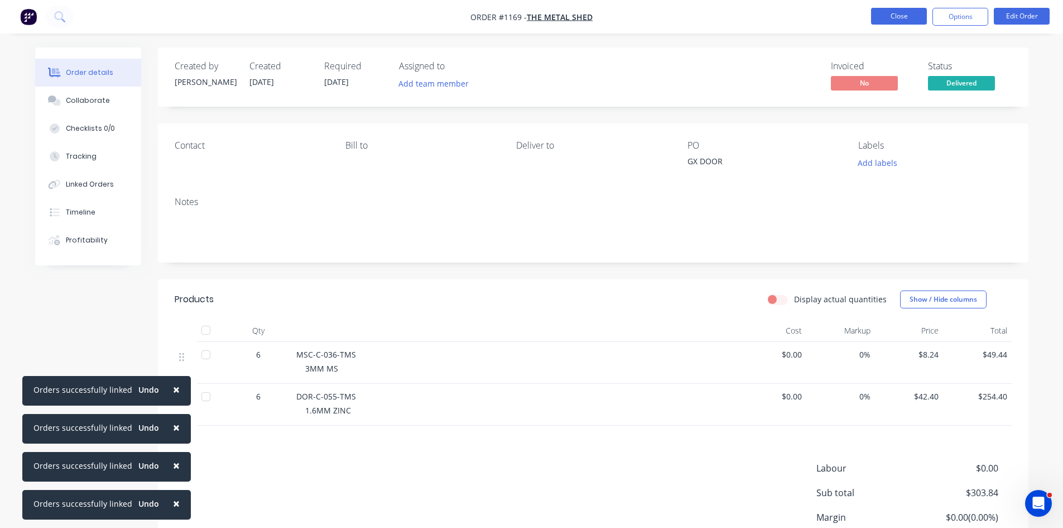
click at [907, 11] on button "Close" at bounding box center [899, 16] width 56 height 17
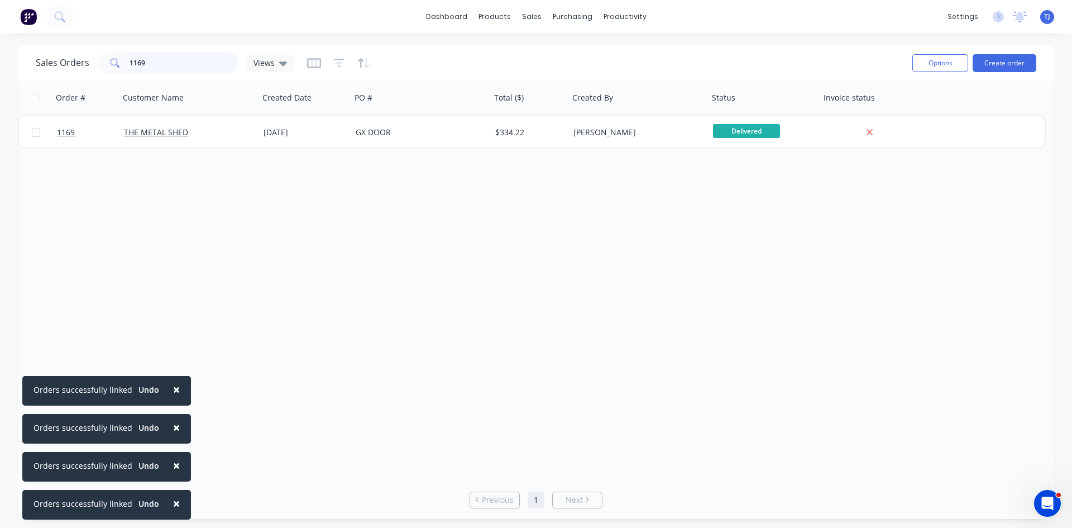
click at [201, 61] on input "1169" at bounding box center [184, 63] width 109 height 22
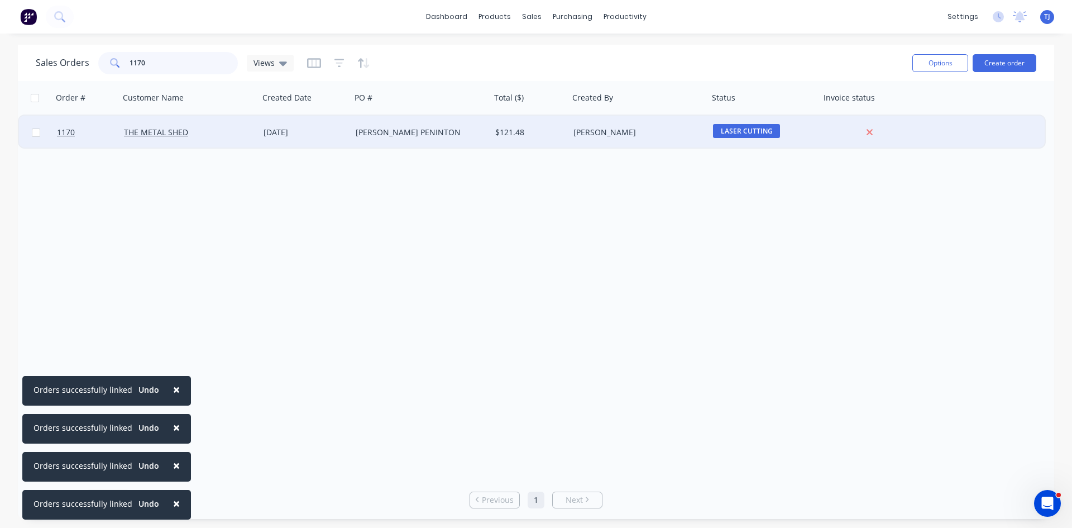
type input "1170"
click at [391, 131] on div "[PERSON_NAME] PENINTON" at bounding box center [418, 132] width 124 height 11
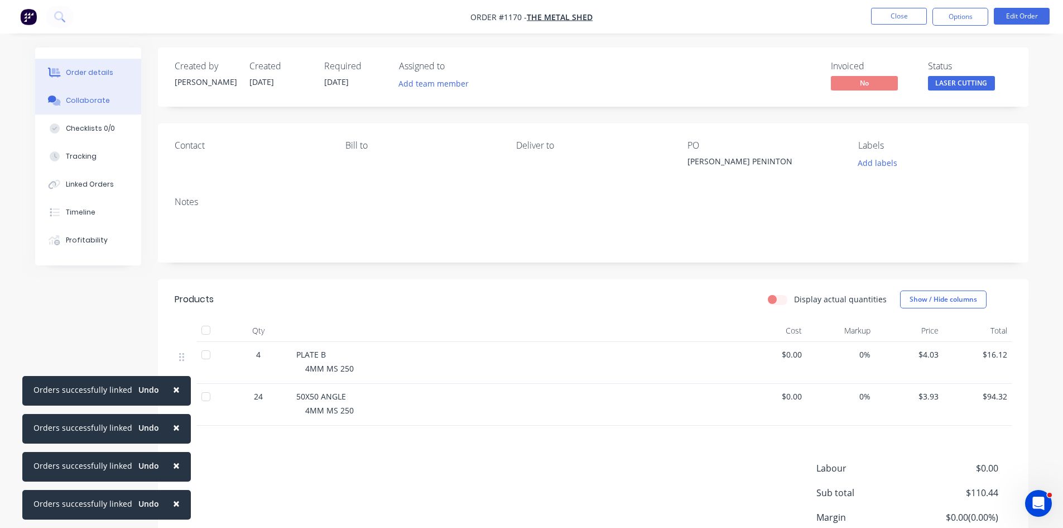
click at [83, 101] on div "Collaborate" at bounding box center [88, 100] width 44 height 10
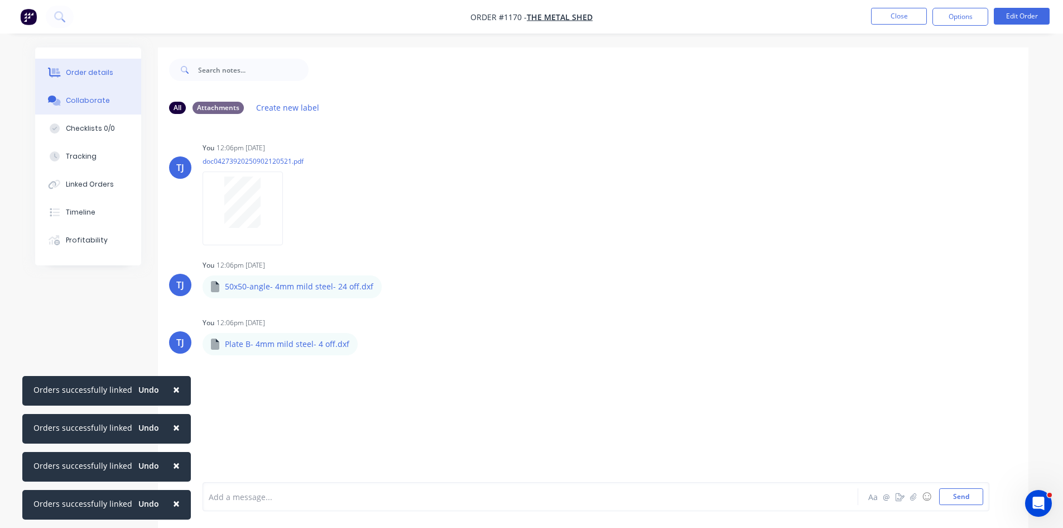
click at [106, 75] on div "Order details" at bounding box center [89, 73] width 47 height 10
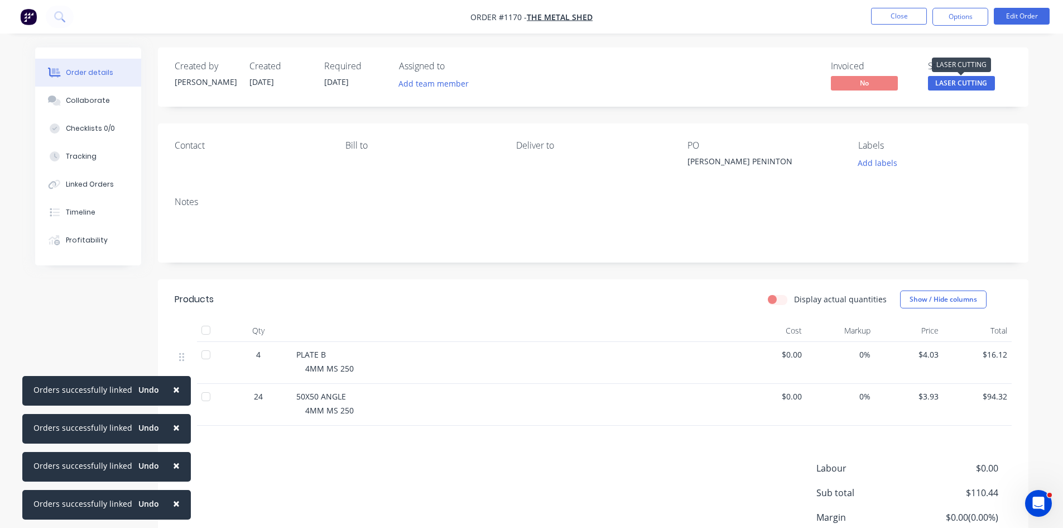
click at [965, 85] on span "LASER CUTTING" at bounding box center [961, 83] width 67 height 14
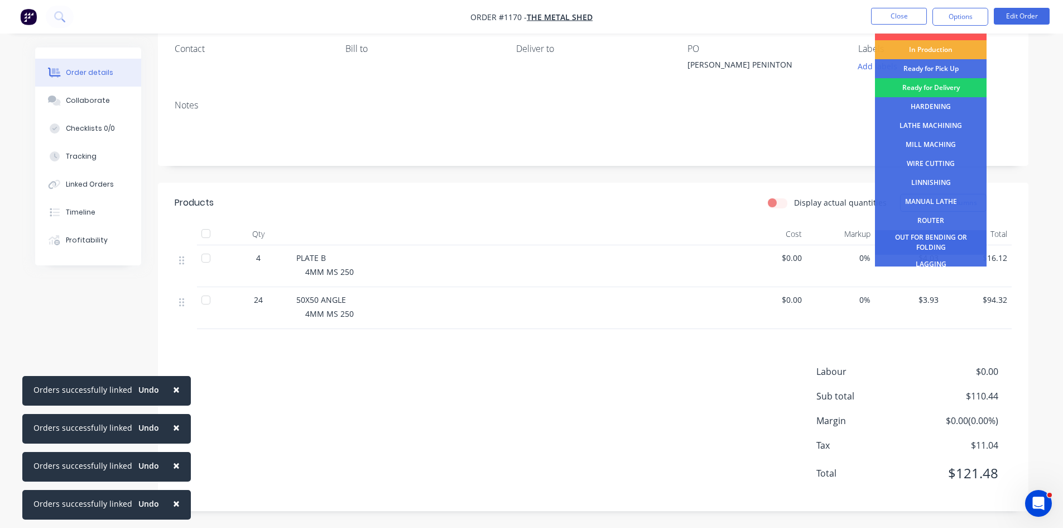
scroll to position [45, 0]
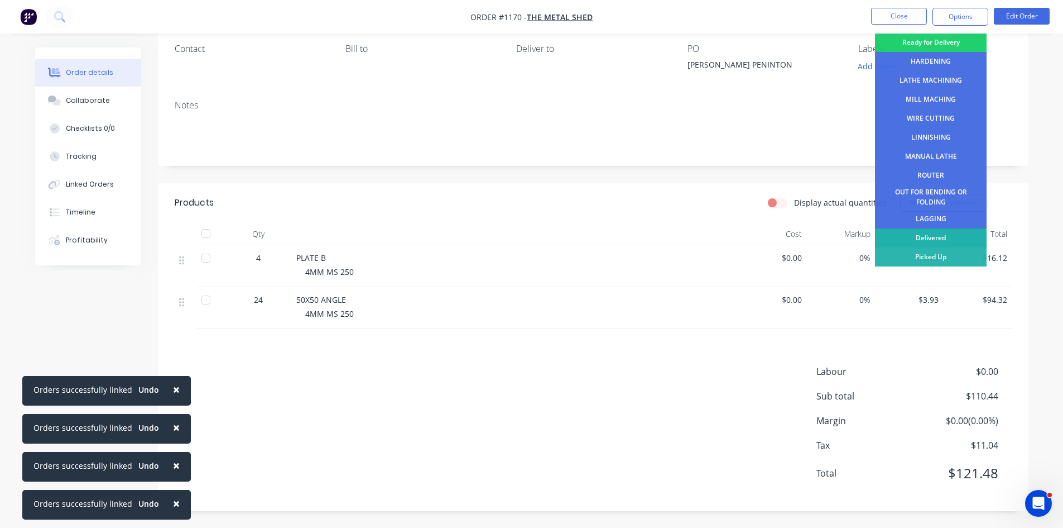
click at [931, 238] on div "Delivered" at bounding box center [931, 237] width 112 height 19
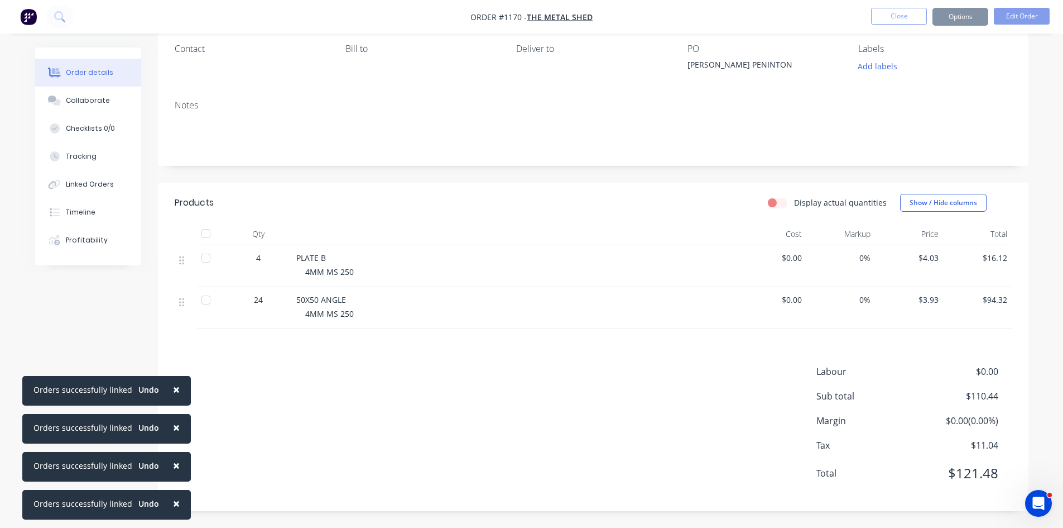
scroll to position [0, 0]
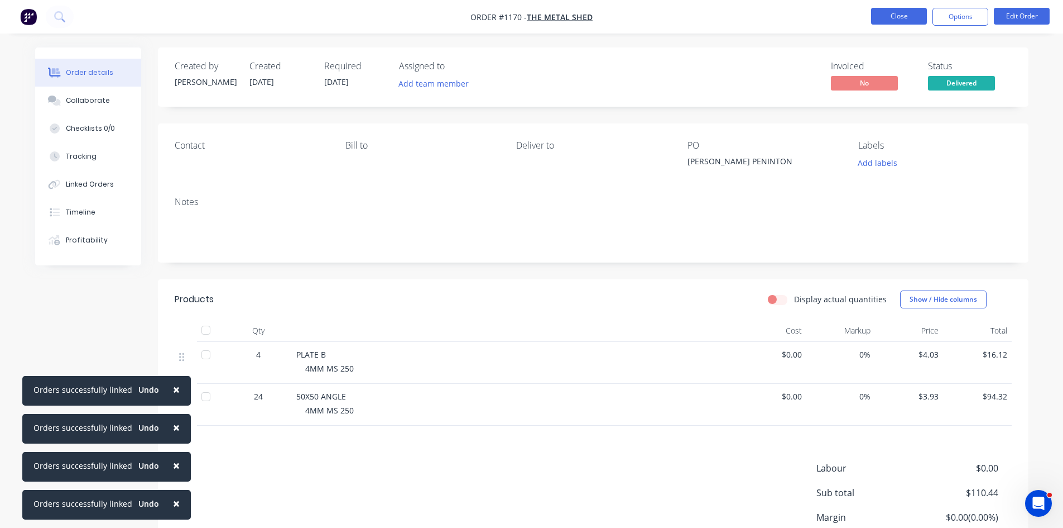
click at [881, 16] on button "Close" at bounding box center [899, 16] width 56 height 17
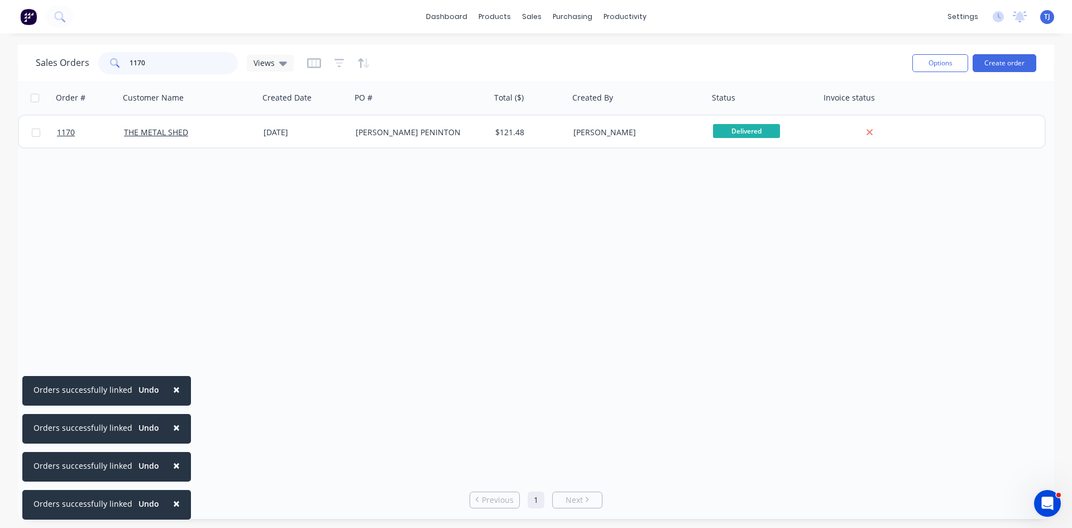
click at [152, 60] on input "1170" at bounding box center [184, 63] width 109 height 22
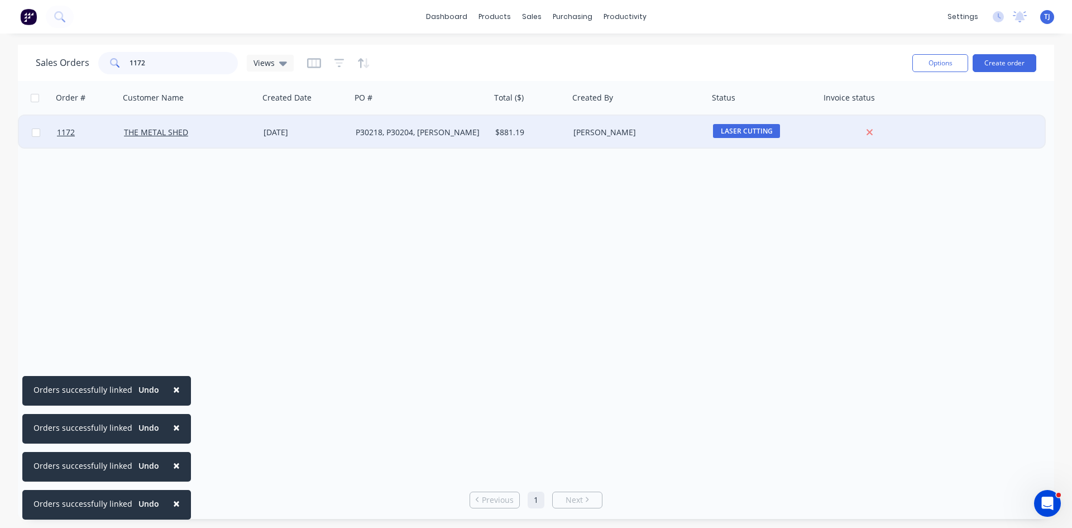
type input "1172"
click at [373, 132] on div "P30218, P30204, [PERSON_NAME]" at bounding box center [418, 132] width 124 height 11
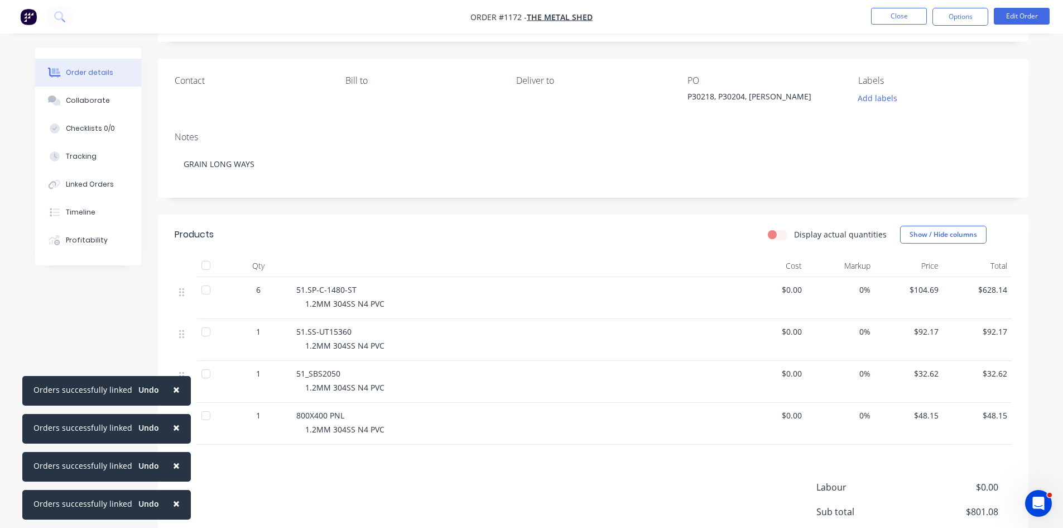
scroll to position [167, 0]
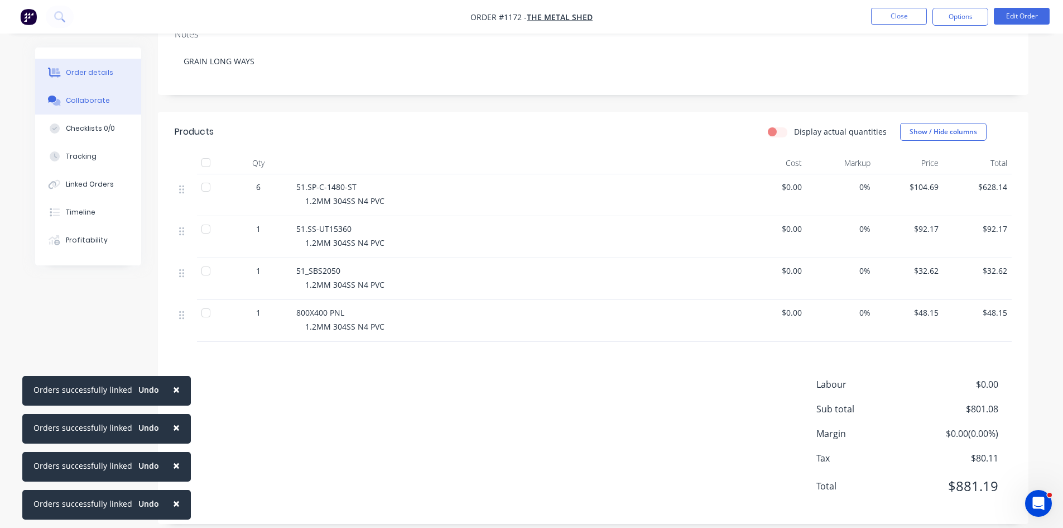
click at [71, 94] on button "Collaborate" at bounding box center [88, 101] width 106 height 28
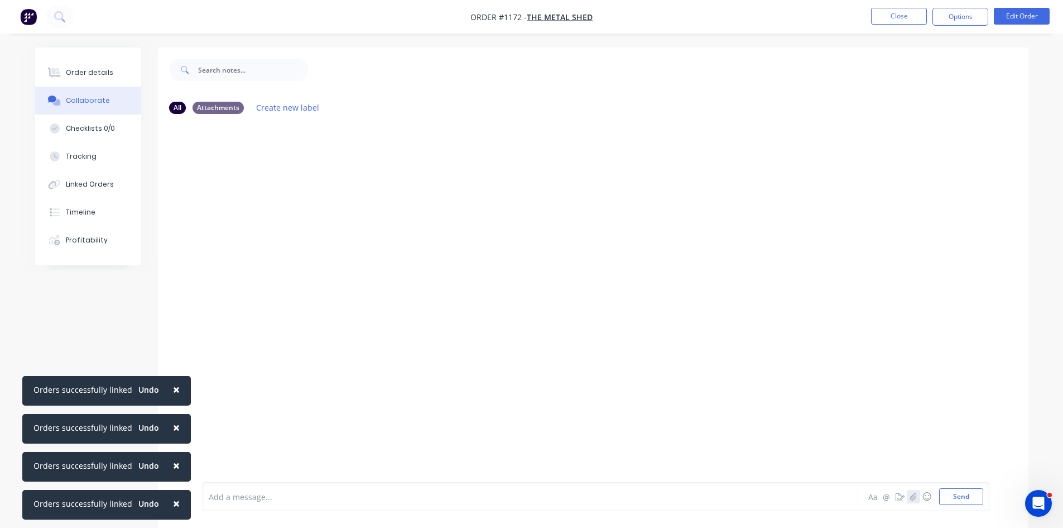
click at [912, 501] on button "button" at bounding box center [913, 496] width 13 height 13
click at [970, 493] on button "Send" at bounding box center [961, 496] width 44 height 17
click at [82, 70] on div "Order details" at bounding box center [89, 73] width 47 height 10
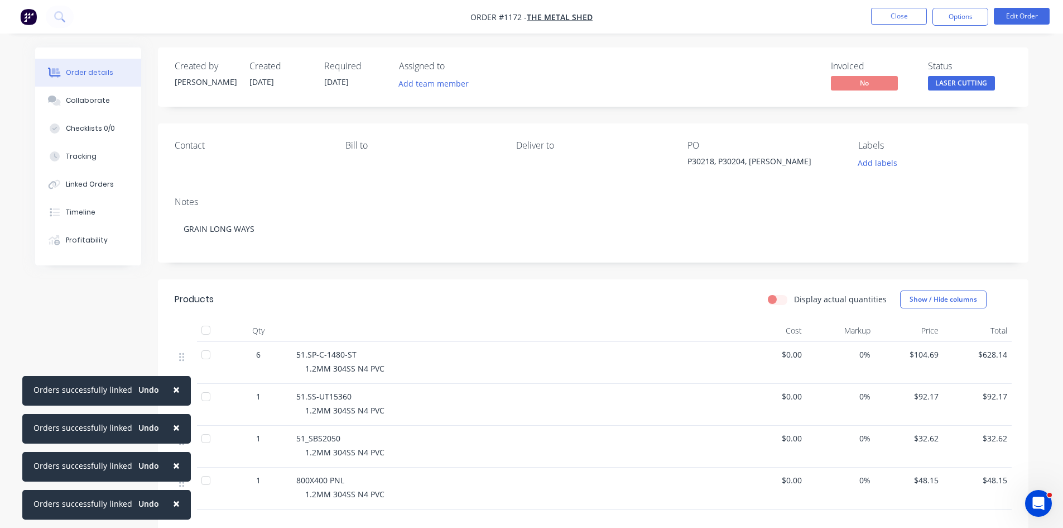
click at [969, 78] on span "LASER CUTTING" at bounding box center [961, 83] width 67 height 14
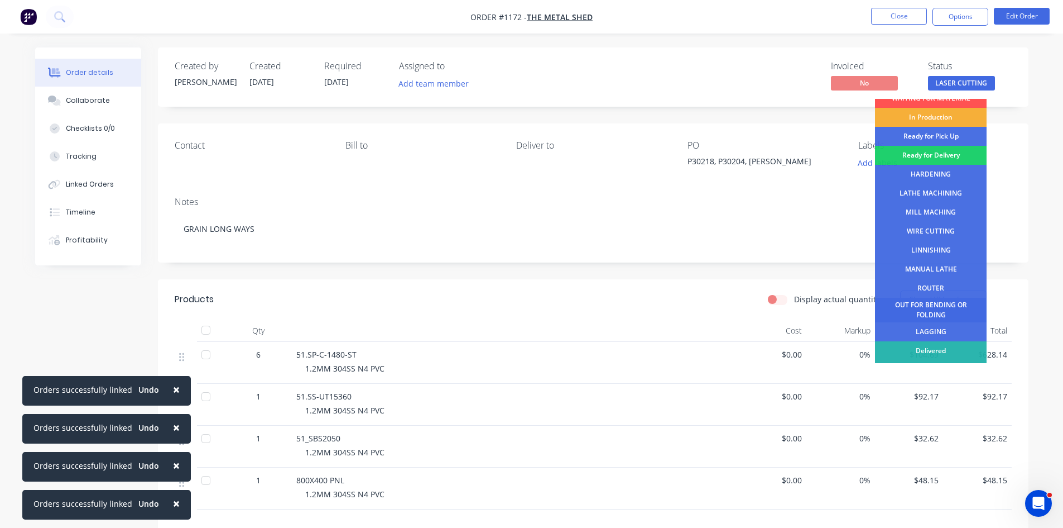
scroll to position [45, 0]
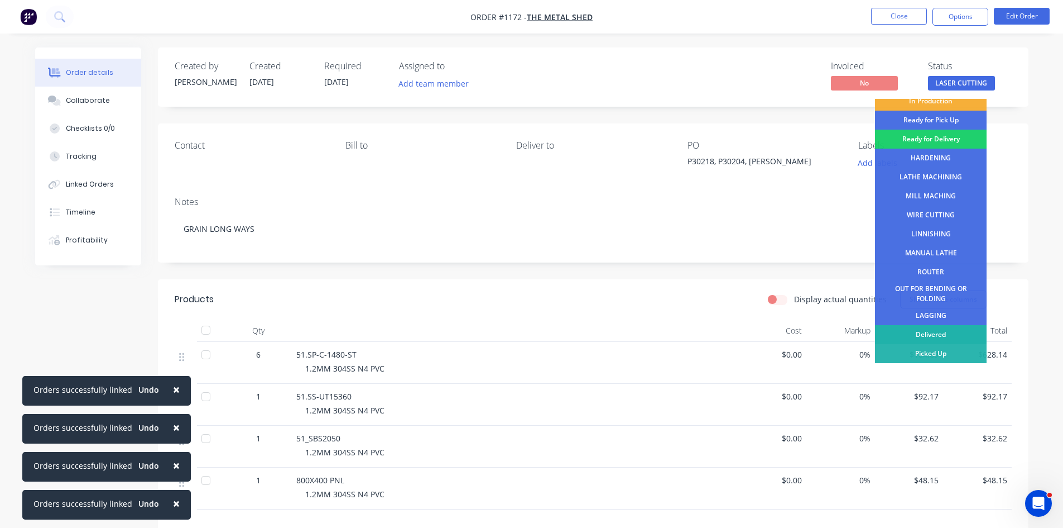
click at [948, 329] on div "Delivered" at bounding box center [931, 334] width 112 height 19
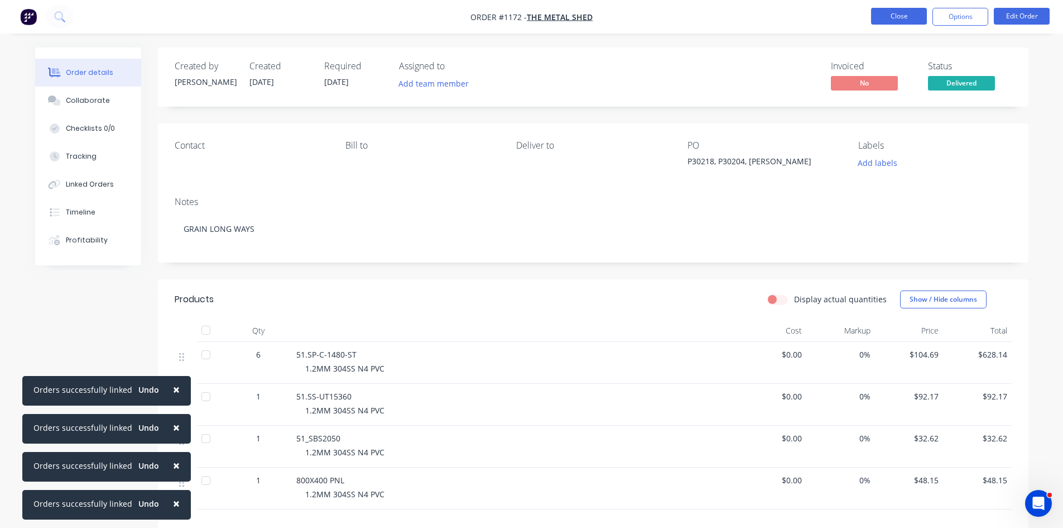
click at [899, 13] on button "Close" at bounding box center [899, 16] width 56 height 17
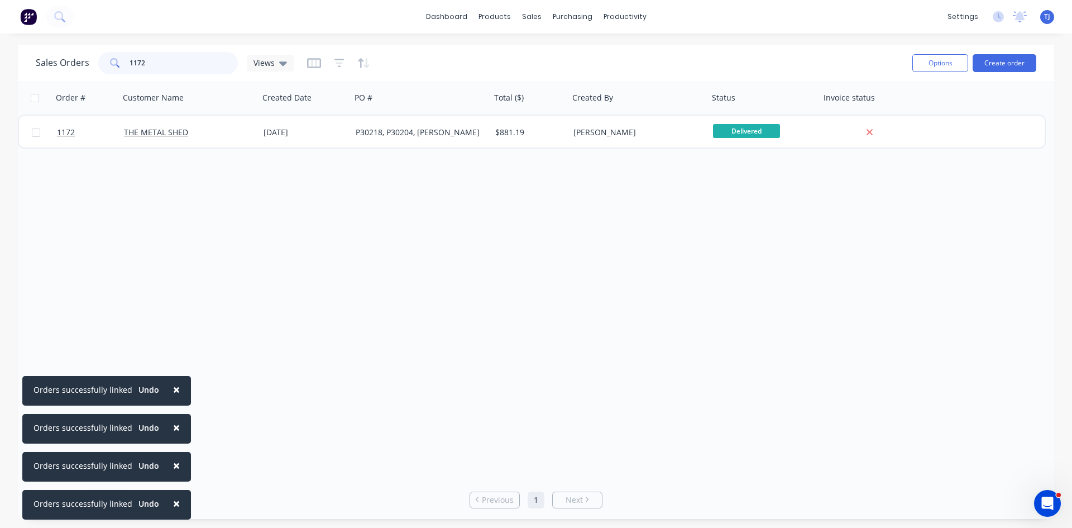
click at [130, 66] on input "1172" at bounding box center [184, 63] width 109 height 22
click at [131, 66] on input "1172" at bounding box center [184, 63] width 109 height 22
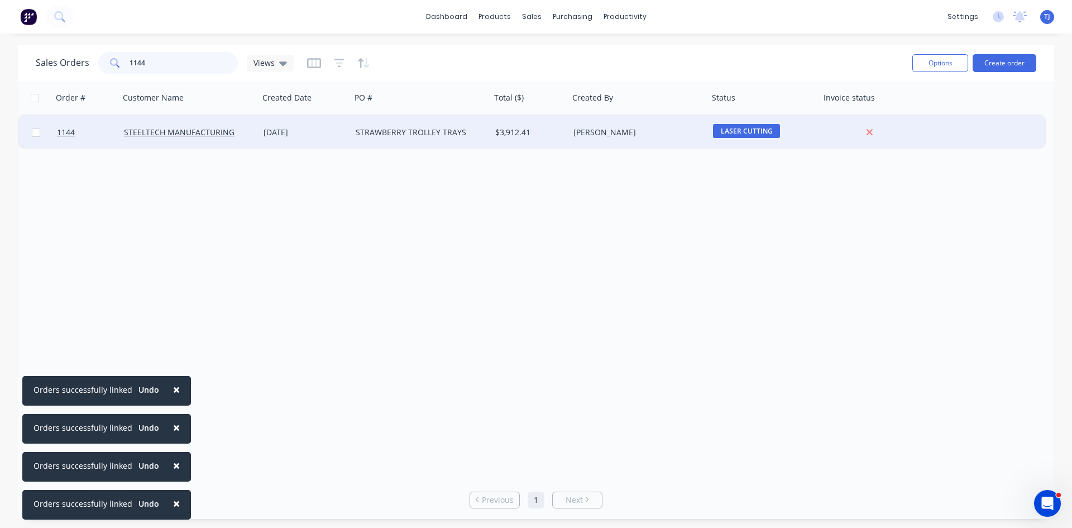
type input "1144"
click at [401, 137] on div "STRAWBERRY TROLLEY TRAYS" at bounding box center [418, 132] width 124 height 11
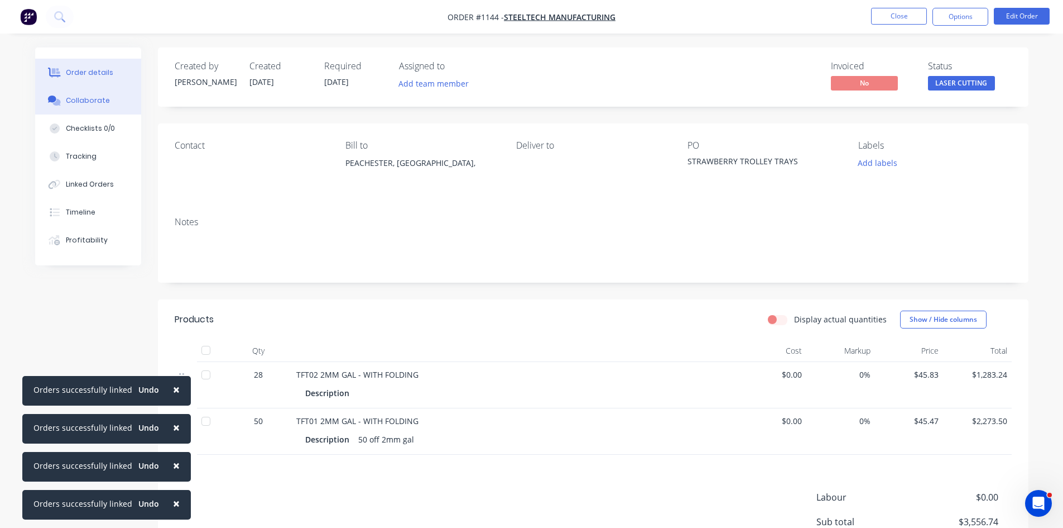
click at [89, 102] on div "Collaborate" at bounding box center [88, 100] width 44 height 10
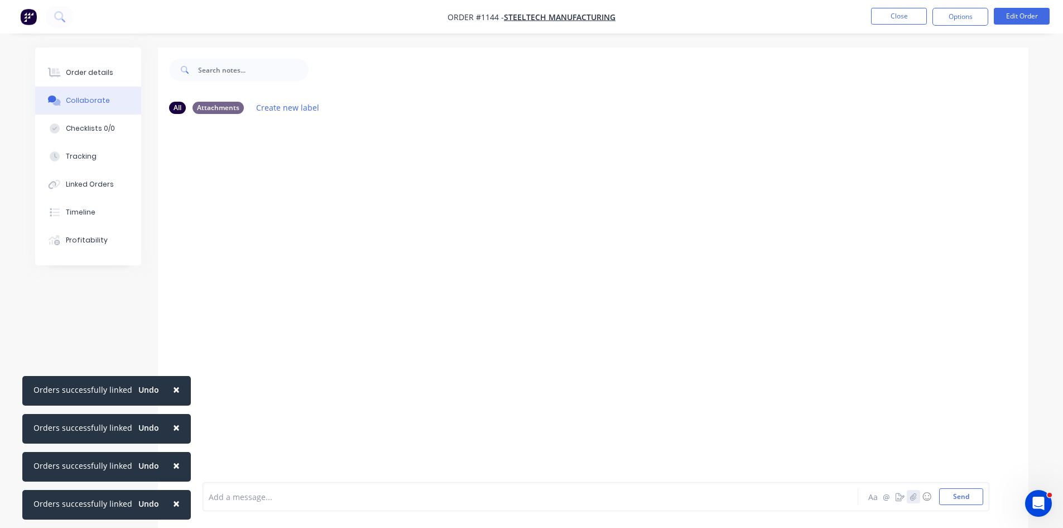
click at [912, 501] on button "button" at bounding box center [913, 496] width 13 height 13
click at [962, 502] on button "Send" at bounding box center [961, 496] width 44 height 17
click at [88, 71] on div "Order details" at bounding box center [89, 73] width 47 height 10
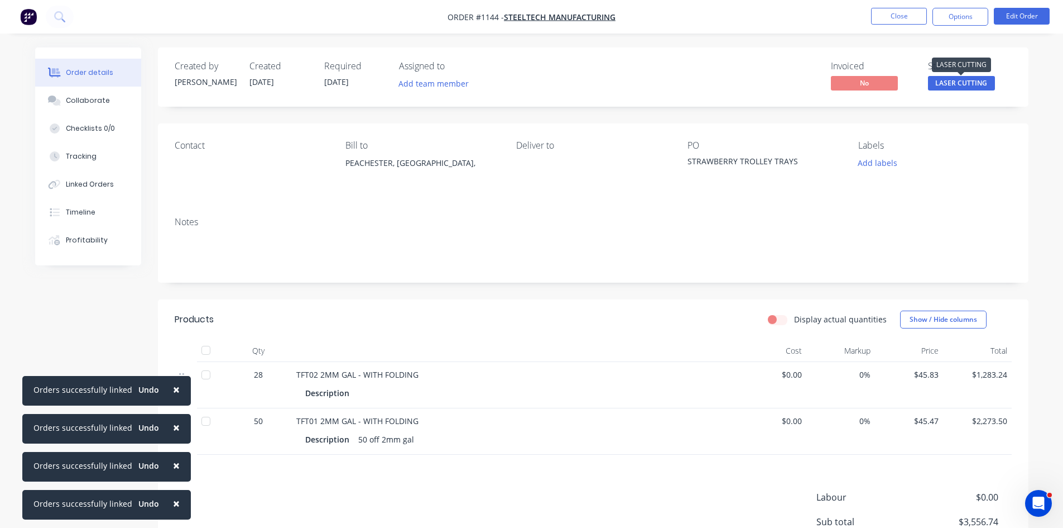
click at [973, 84] on span "LASER CUTTING" at bounding box center [961, 83] width 67 height 14
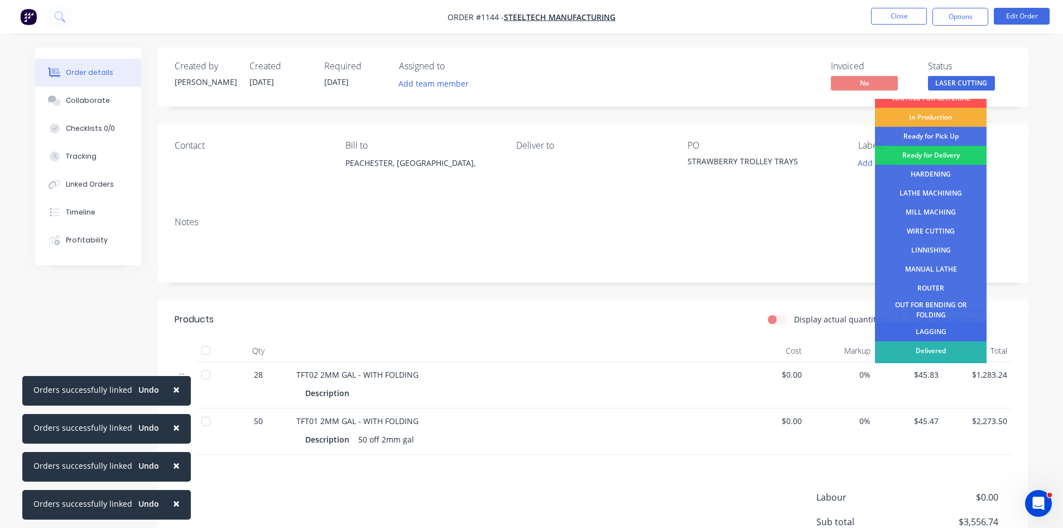
scroll to position [45, 0]
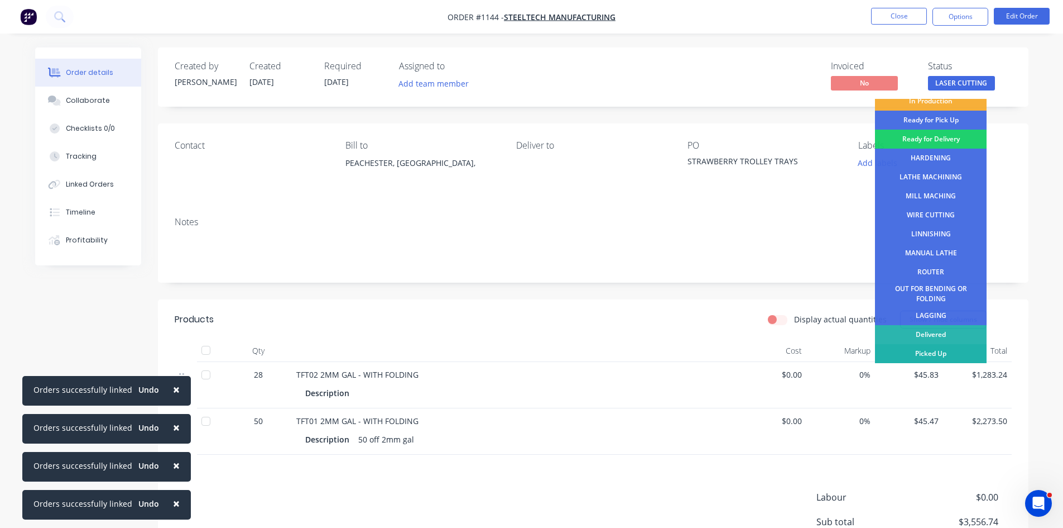
click at [939, 353] on div "Picked Up" at bounding box center [931, 353] width 112 height 19
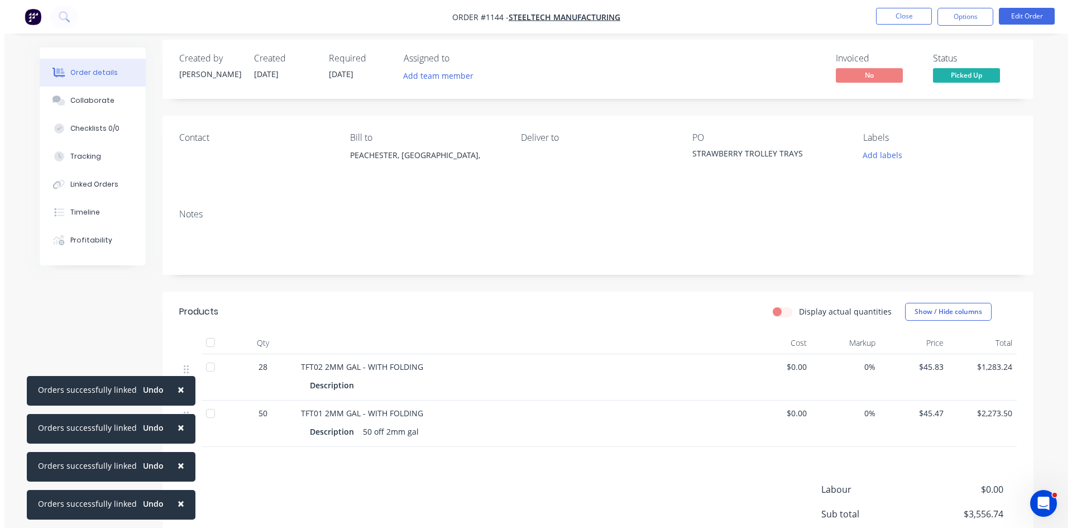
scroll to position [0, 0]
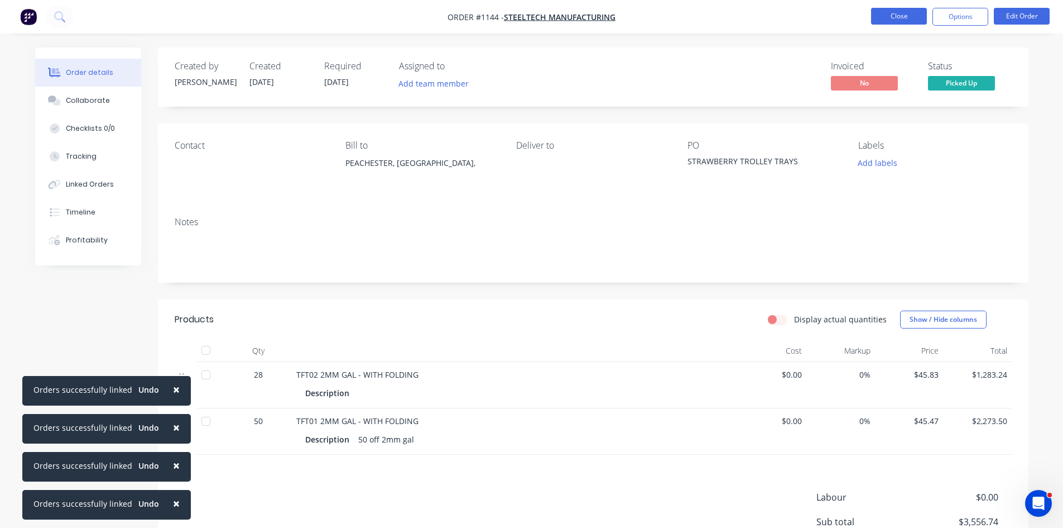
click at [880, 15] on button "Close" at bounding box center [899, 16] width 56 height 17
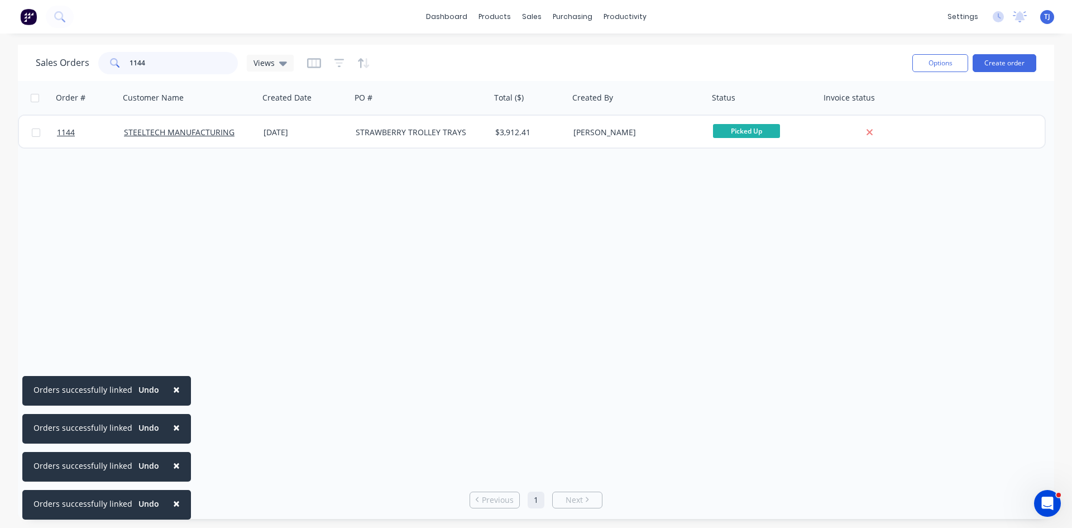
click at [140, 63] on input "1144" at bounding box center [184, 63] width 109 height 22
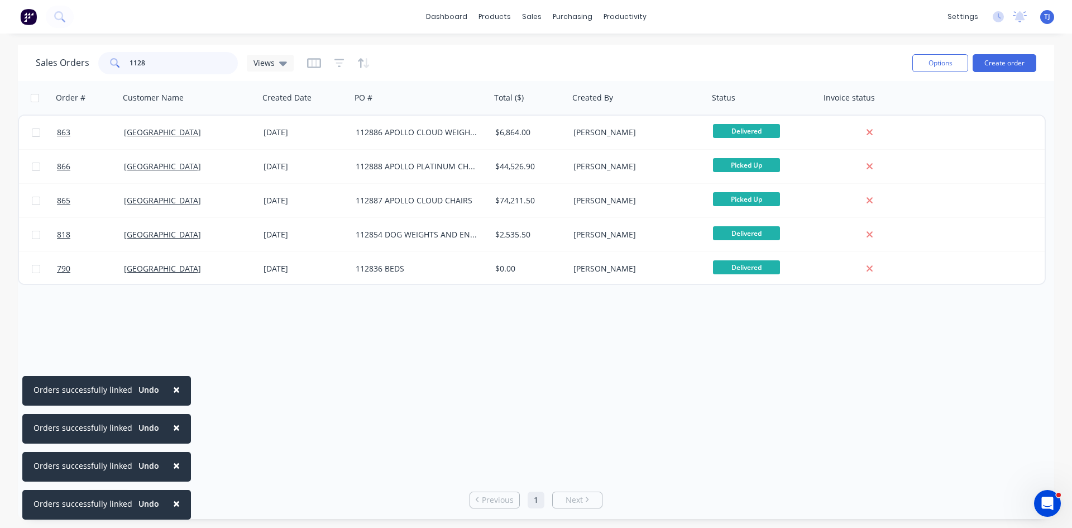
click at [162, 63] on input "1128" at bounding box center [184, 63] width 109 height 22
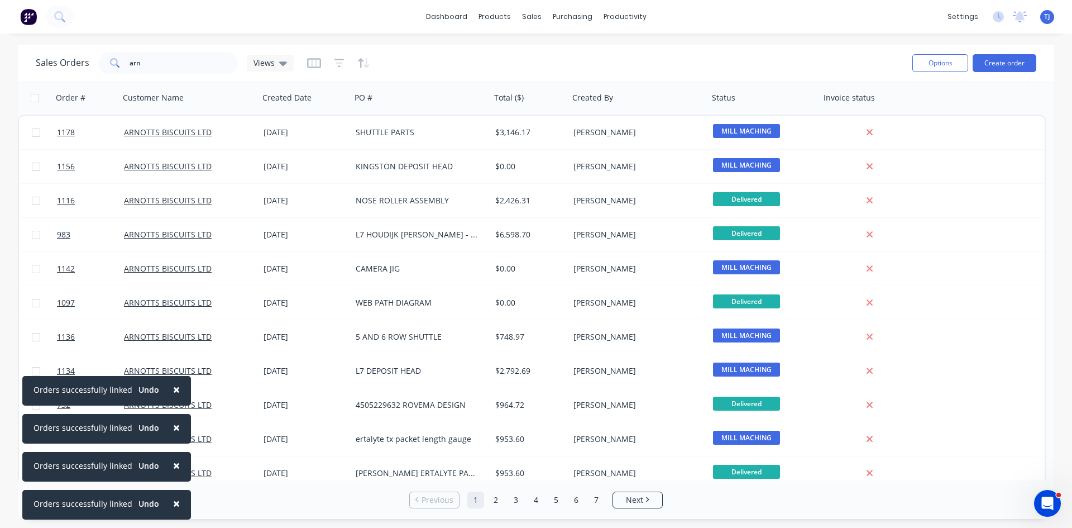
click at [175, 75] on div "Sales Orders arn Views" at bounding box center [469, 62] width 867 height 27
click at [175, 74] on div "Sales Orders arn Views" at bounding box center [469, 62] width 867 height 27
click at [159, 65] on input "arn" at bounding box center [184, 63] width 109 height 22
click at [159, 64] on input "arn" at bounding box center [184, 63] width 109 height 22
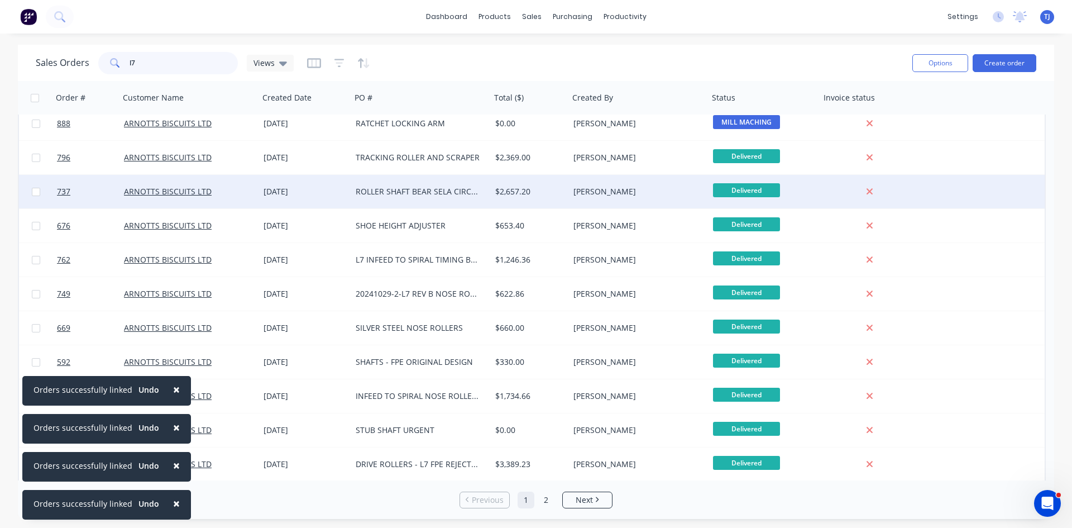
scroll to position [262, 0]
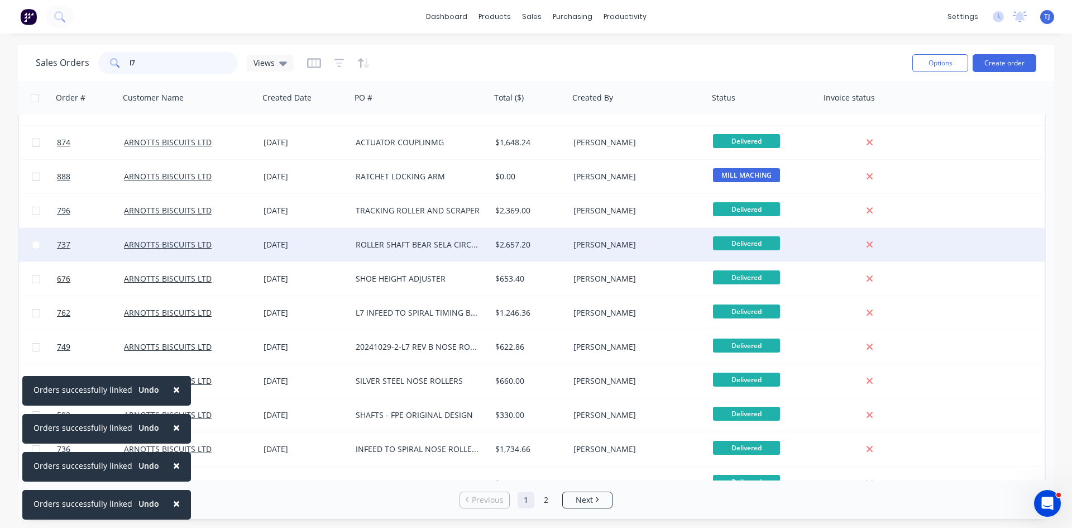
type input "l"
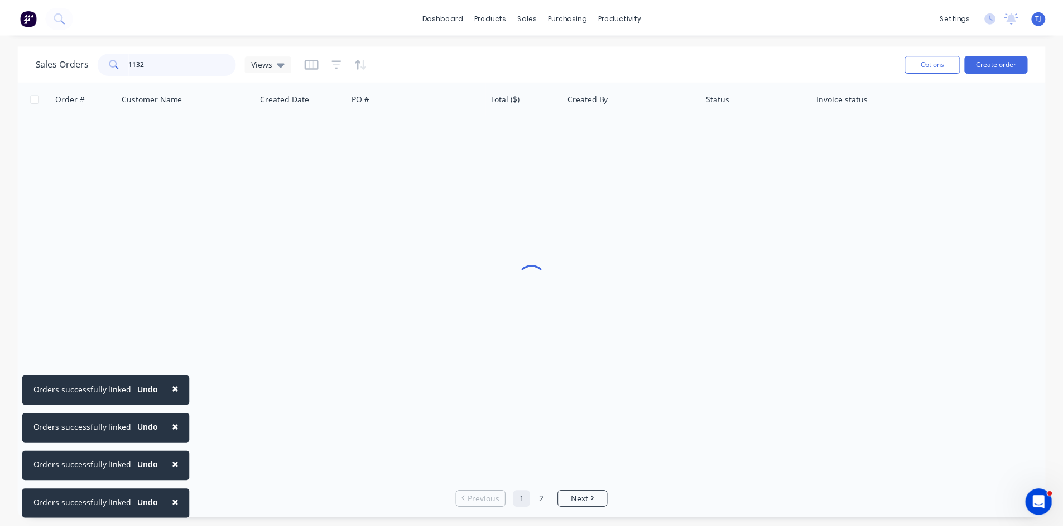
scroll to position [0, 0]
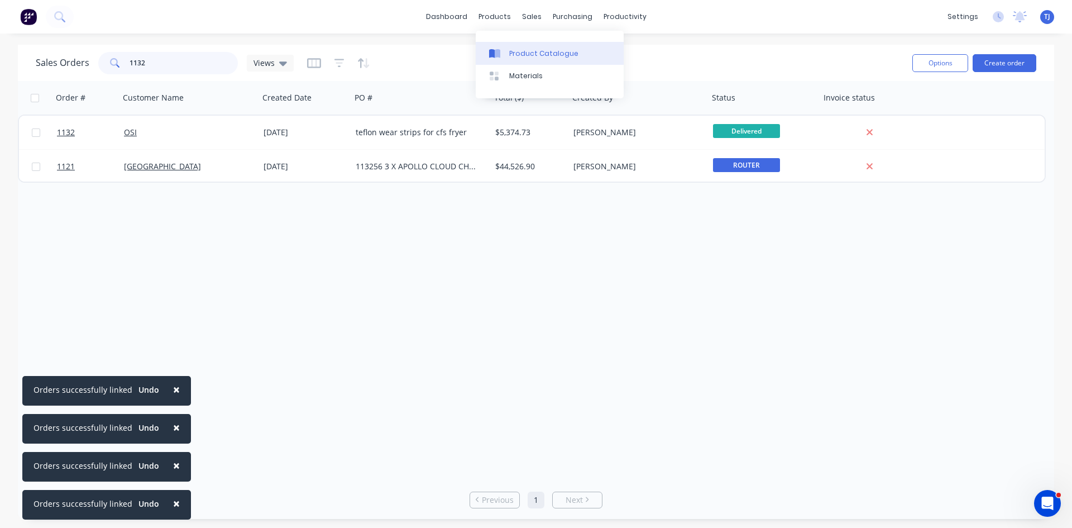
type input "1132"
click at [531, 54] on div "Product Catalogue" at bounding box center [543, 54] width 69 height 10
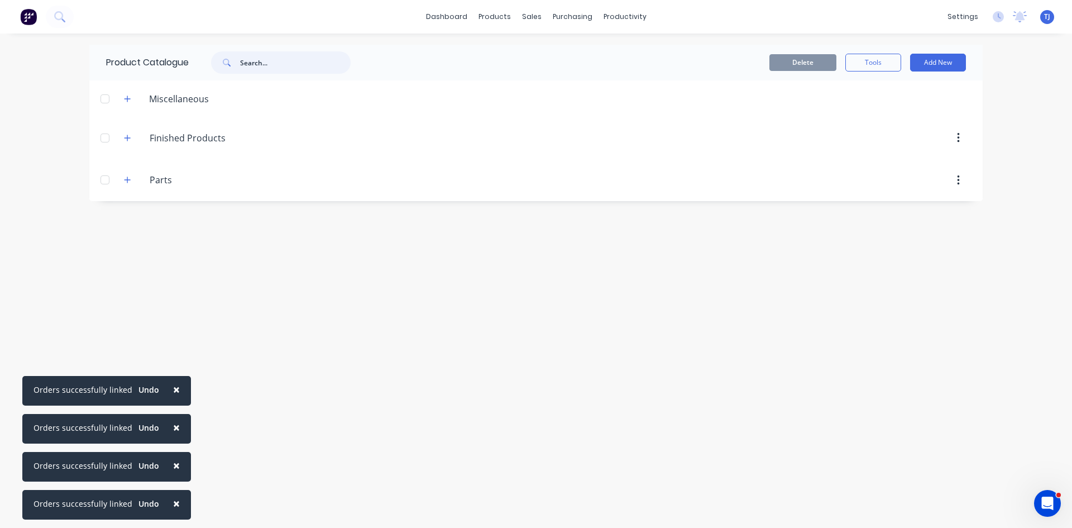
click at [281, 56] on input "text" at bounding box center [295, 62] width 111 height 22
click at [281, 56] on input "ce spigot" at bounding box center [295, 62] width 111 height 22
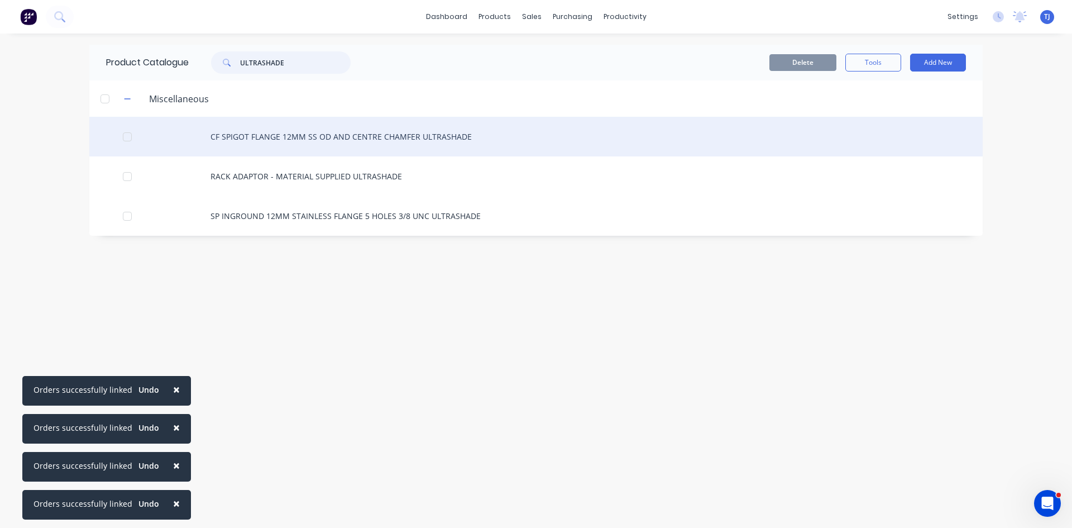
type input "ULTRASHADE"
click at [346, 140] on div "CF SPIGOT FLANGE 12MM SS OD AND CENTRE CHAMFER ULTRASHADE" at bounding box center [535, 137] width 893 height 40
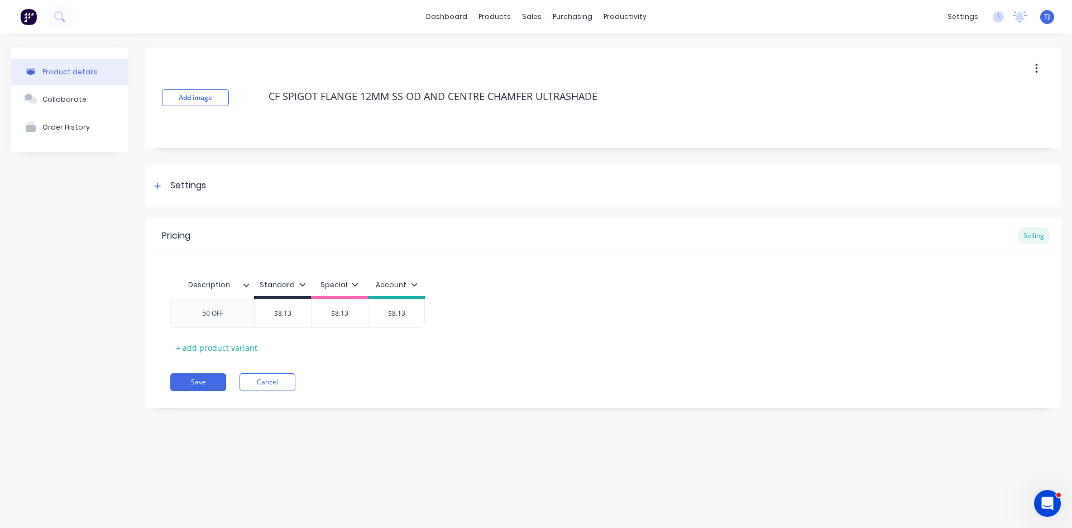
type textarea "x"
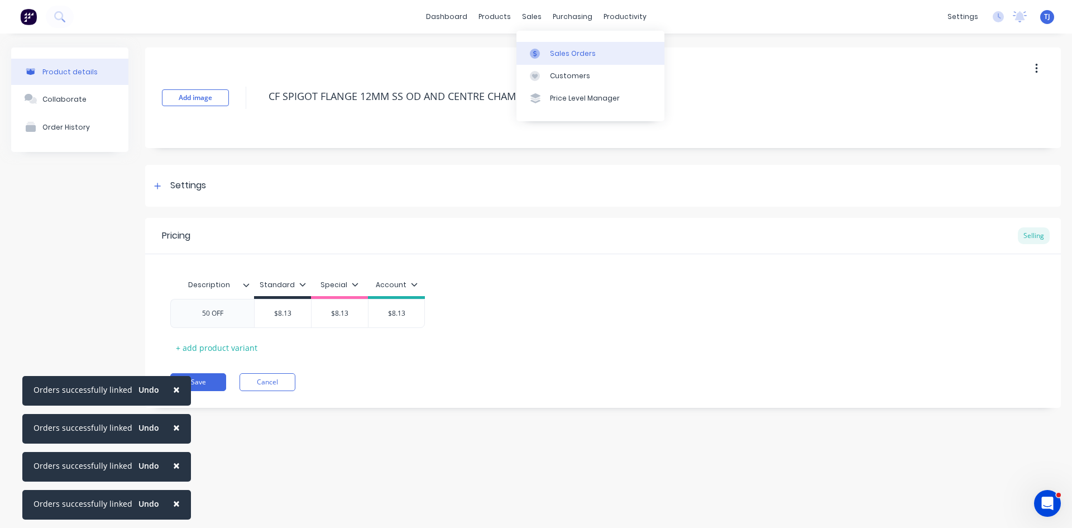
click at [560, 55] on div "Sales Orders" at bounding box center [573, 54] width 46 height 10
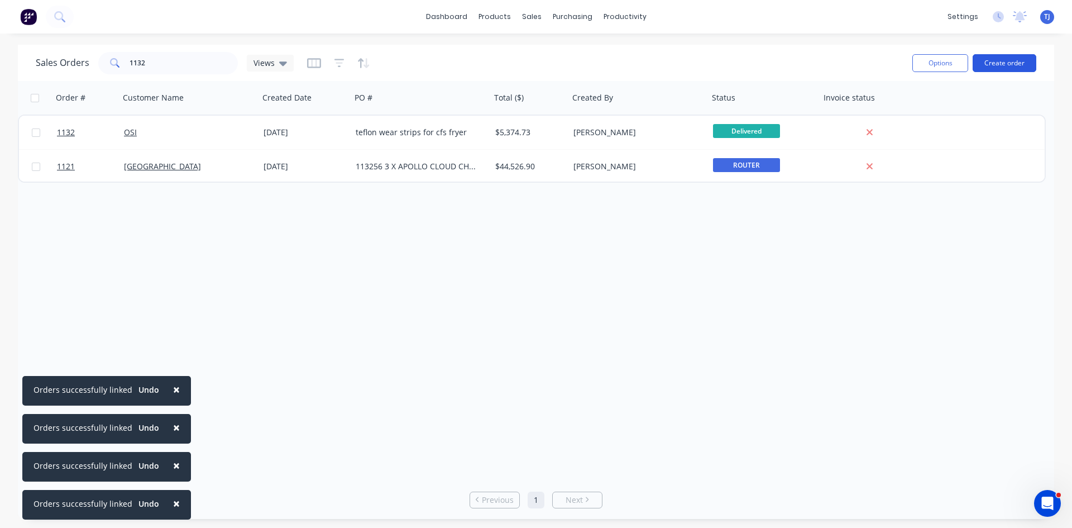
click at [994, 61] on button "Create order" at bounding box center [1004, 63] width 64 height 18
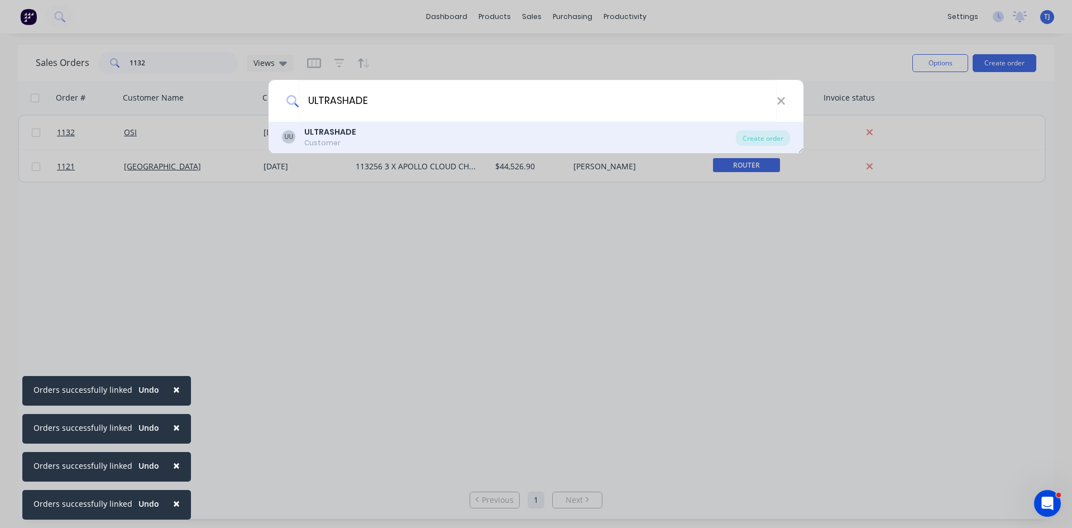
type input "ULTRASHADE"
click at [341, 137] on div "ULTRASHADE Customer" at bounding box center [330, 137] width 52 height 22
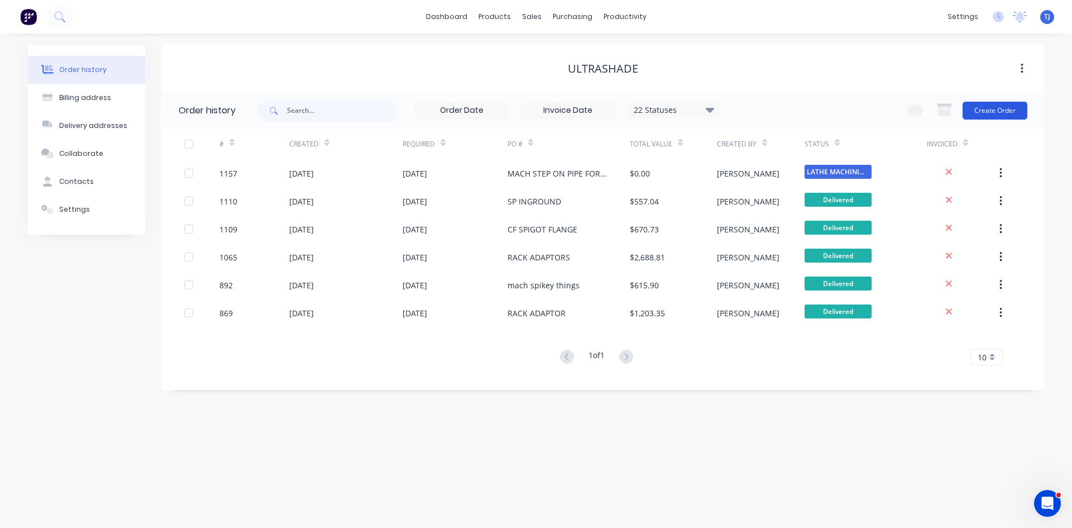
click at [1003, 111] on button "Create Order" at bounding box center [994, 111] width 65 height 18
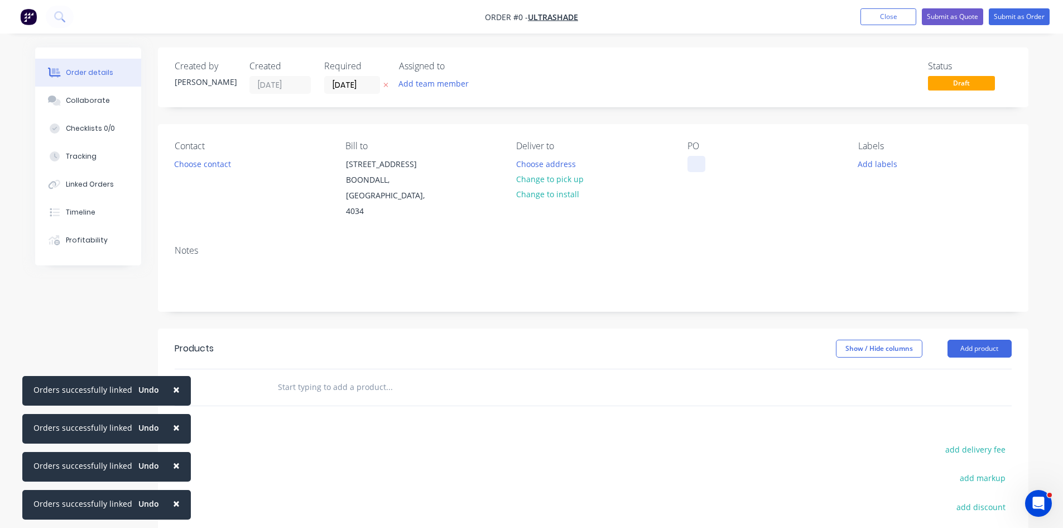
click at [703, 171] on div at bounding box center [697, 164] width 18 height 16
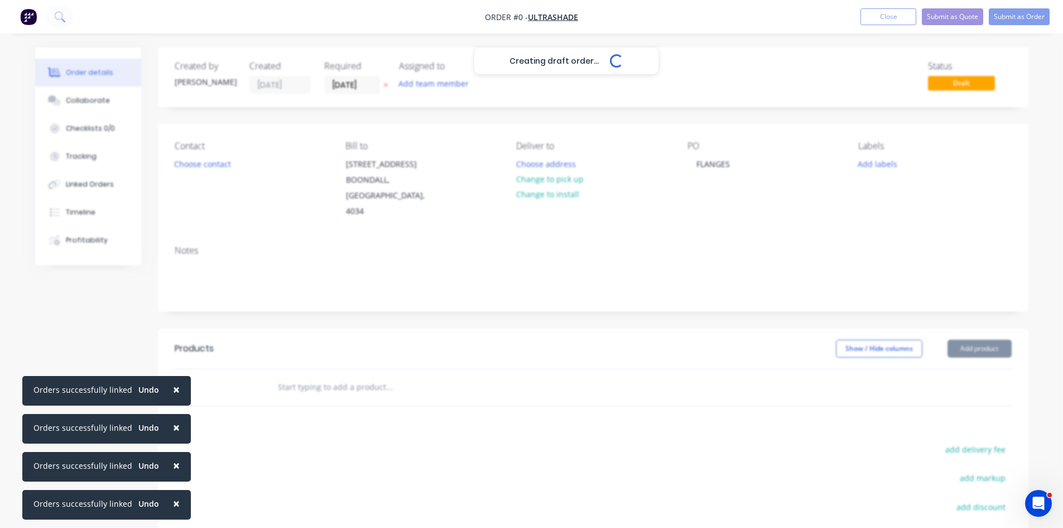
click at [965, 326] on div "Creating draft order... Loading... Order details Collaborate Checklists 0/0 Tra…" at bounding box center [532, 368] width 1016 height 643
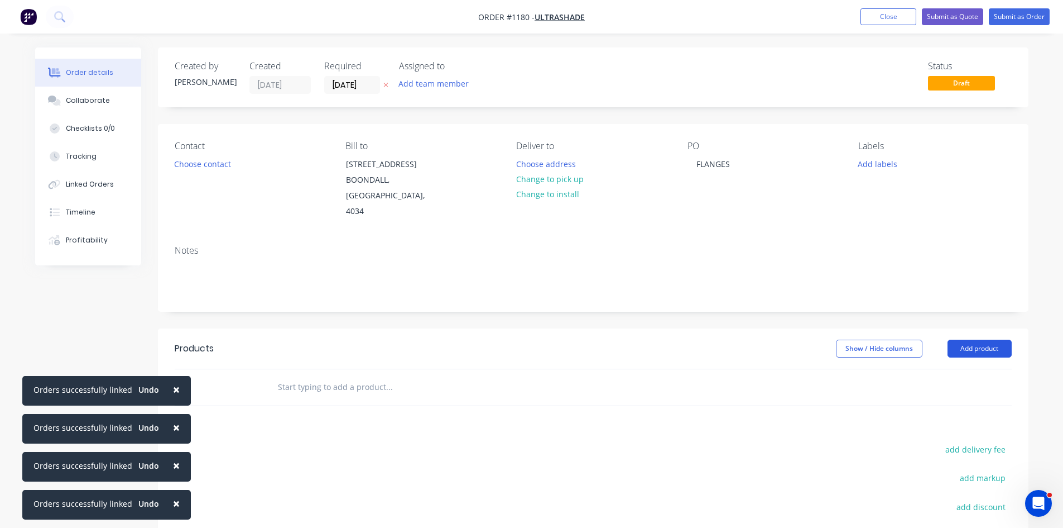
click at [965, 339] on button "Add product" at bounding box center [980, 348] width 64 height 18
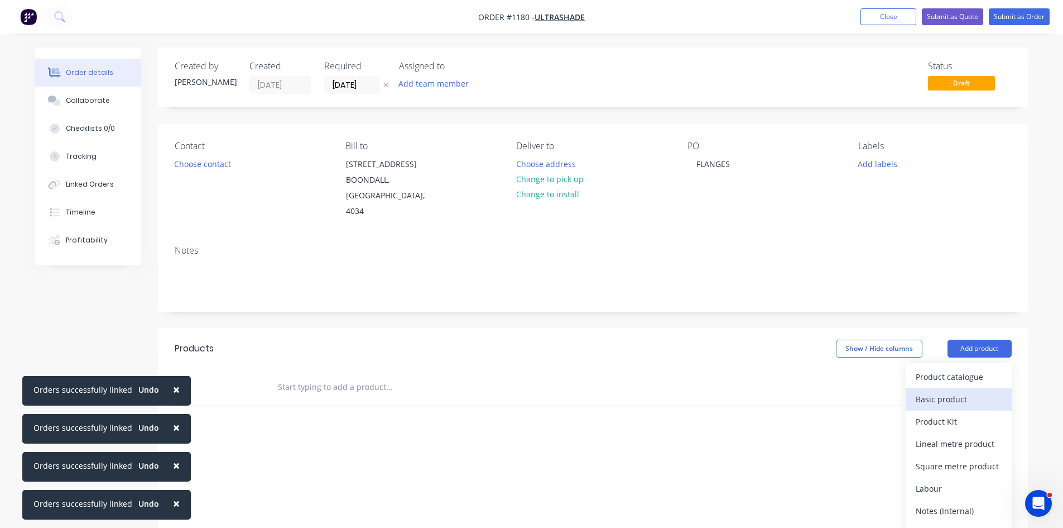
click at [939, 391] on div "Basic product" at bounding box center [959, 399] width 86 height 16
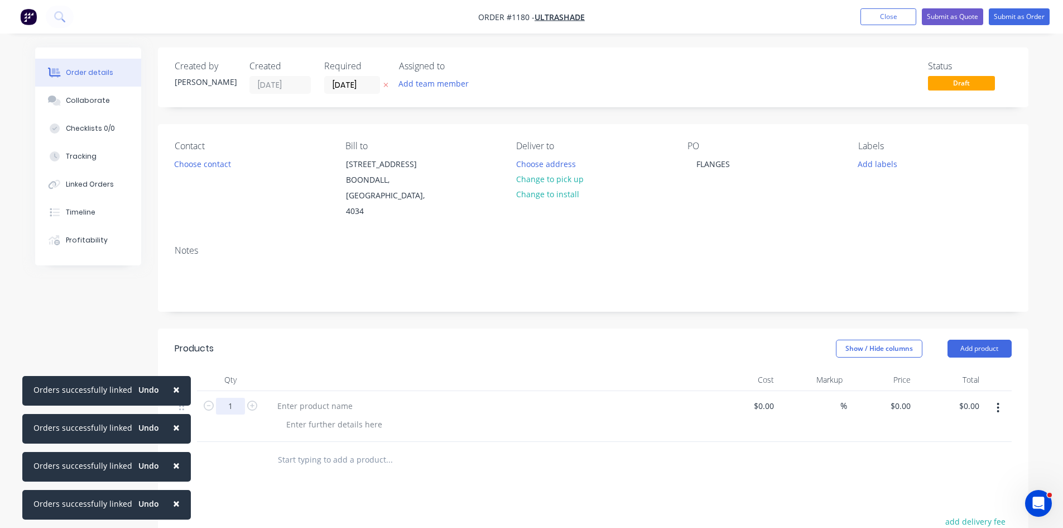
click at [237, 397] on input "1" at bounding box center [230, 405] width 29 height 17
type input "60"
click at [286, 397] on div at bounding box center [314, 405] width 93 height 16
type input "$0.00"
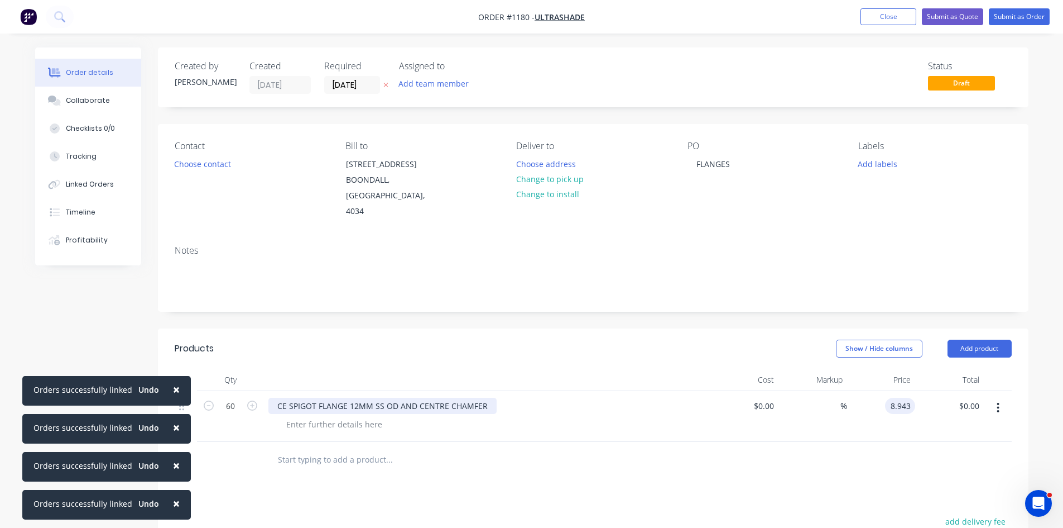
type input "$8.943"
type input "$536.58"
click at [982, 339] on button "Add product" at bounding box center [980, 348] width 64 height 18
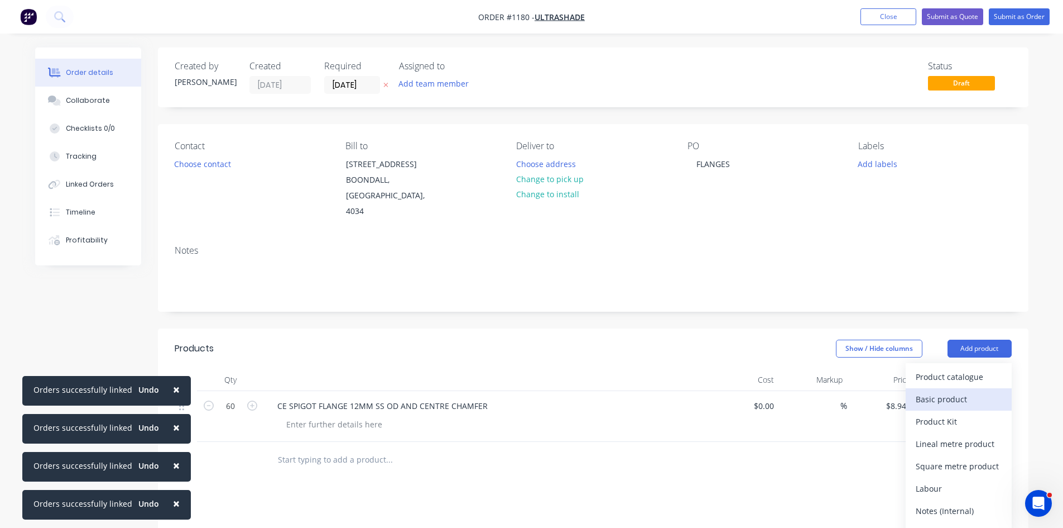
click at [955, 391] on div "Basic product" at bounding box center [959, 399] width 86 height 16
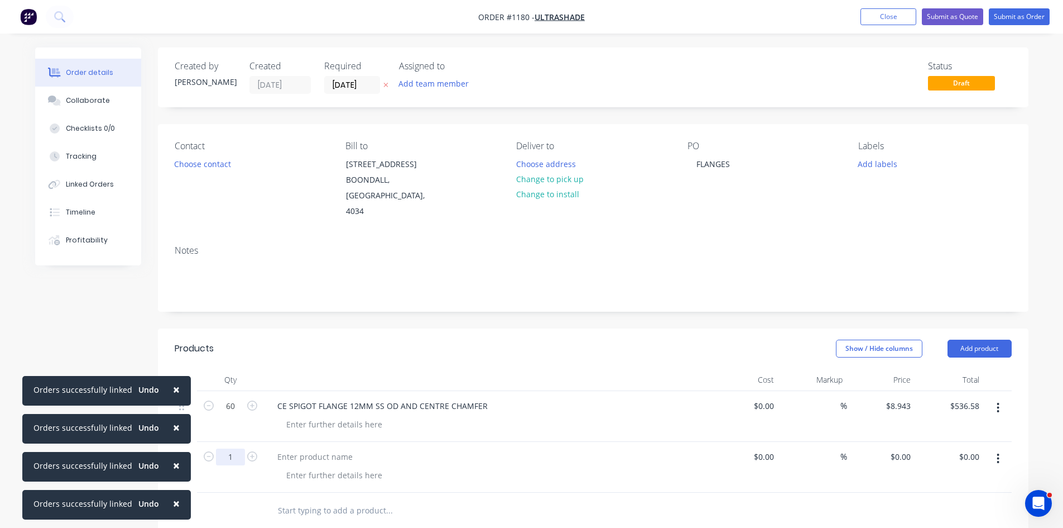
click at [231, 448] on input "1" at bounding box center [230, 456] width 29 height 17
type input "30"
click at [1026, 16] on button "Submit as Order" at bounding box center [1019, 16] width 61 height 17
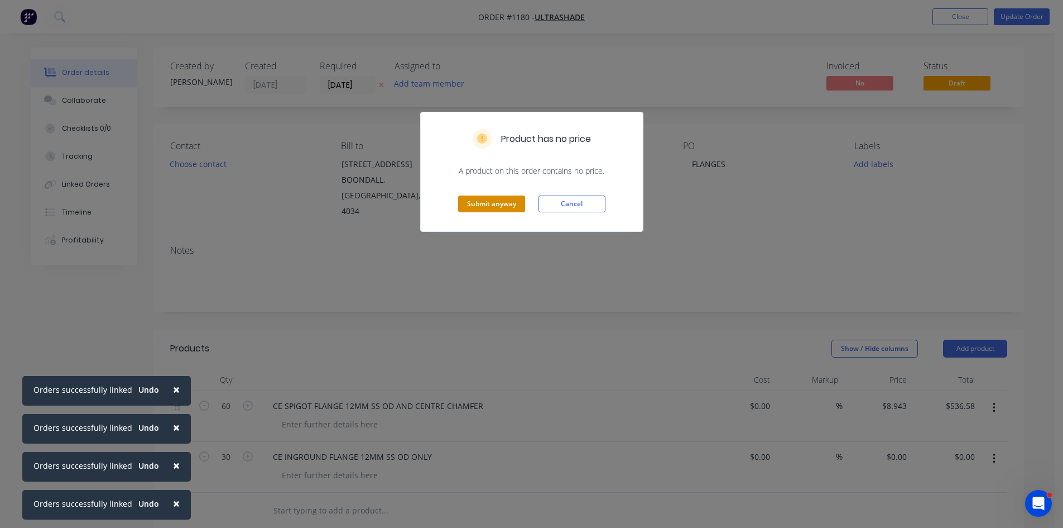
click at [492, 205] on button "Submit anyway" at bounding box center [491, 203] width 67 height 17
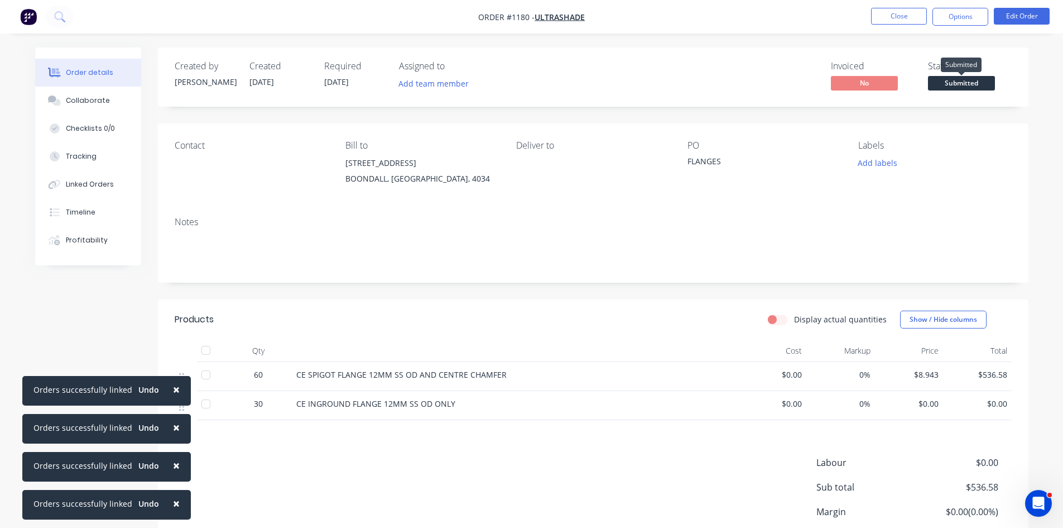
click at [970, 79] on span "Submitted" at bounding box center [961, 83] width 67 height 14
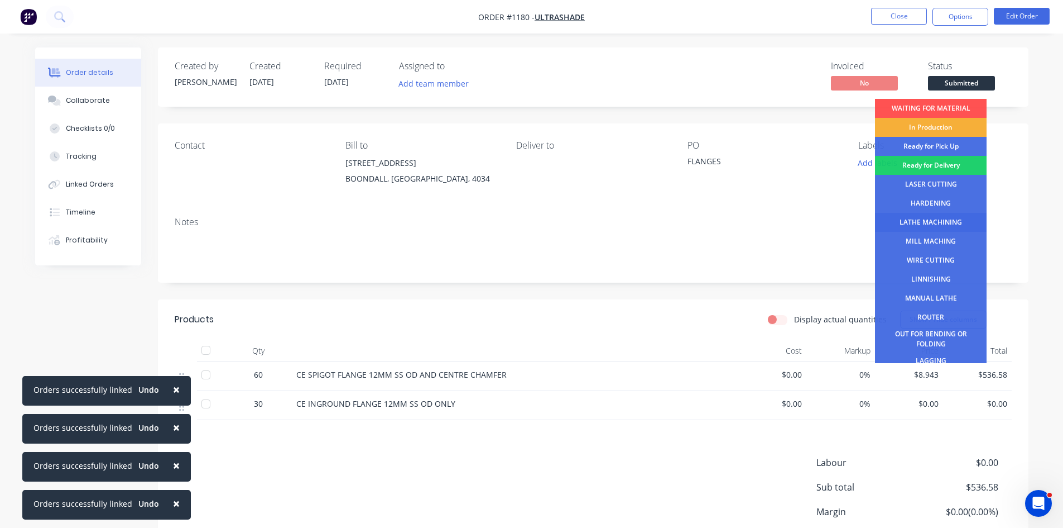
click at [919, 224] on div "LATHE MACHINING" at bounding box center [931, 222] width 112 height 19
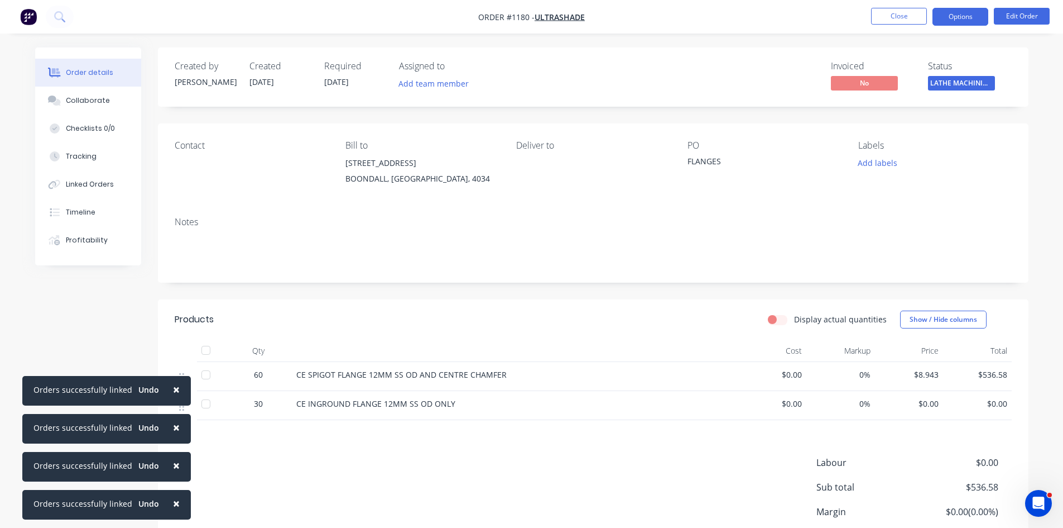
click at [959, 18] on button "Options" at bounding box center [961, 17] width 56 height 18
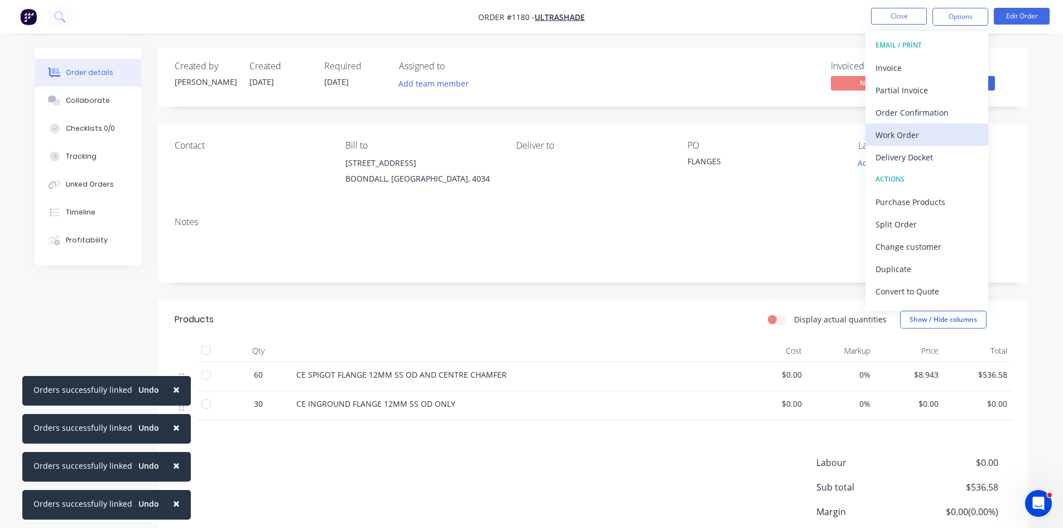
click at [900, 127] on div "Work Order" at bounding box center [927, 135] width 103 height 16
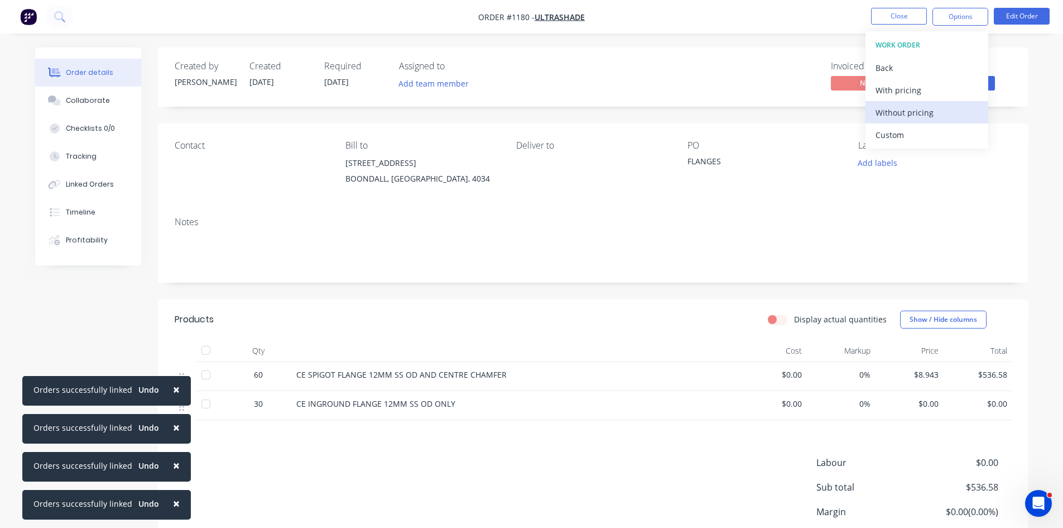
click at [903, 112] on div "Without pricing" at bounding box center [927, 112] width 103 height 16
